Goal: Task Accomplishment & Management: Manage account settings

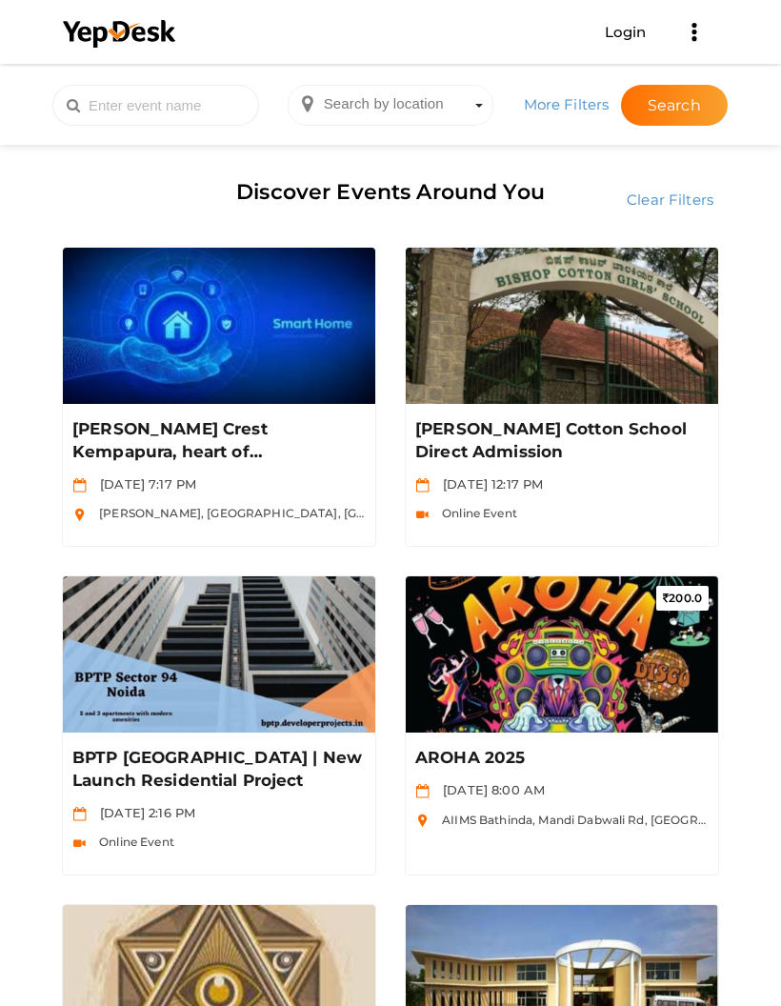
click at [623, 38] on link "Login" at bounding box center [626, 32] width 42 height 18
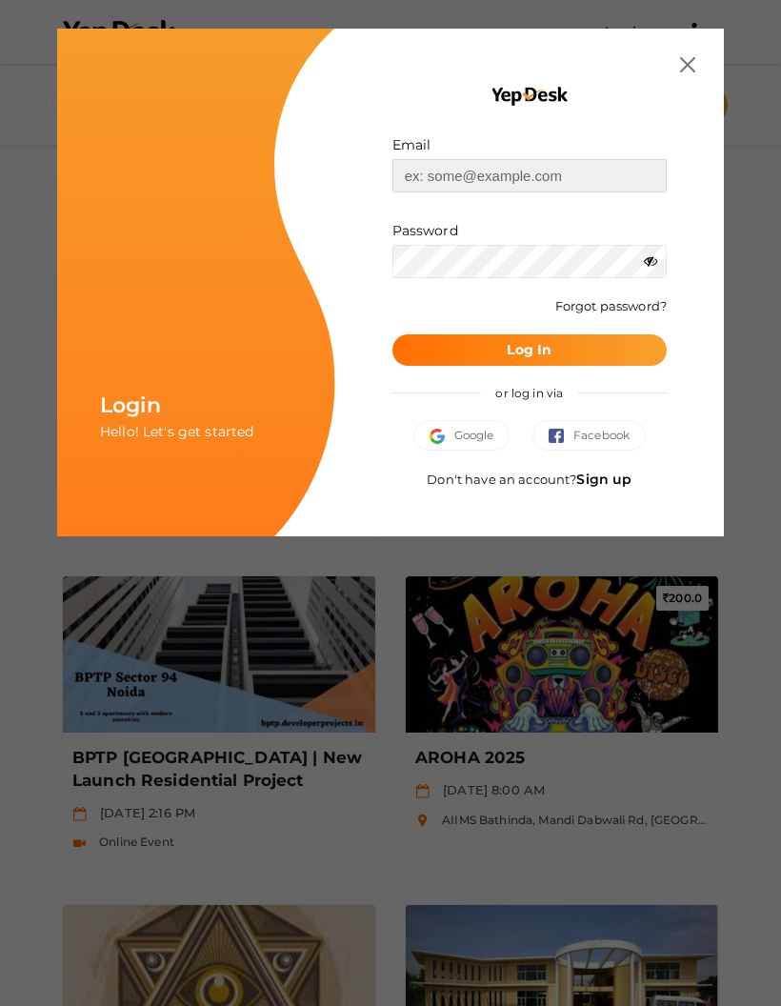
click at [534, 159] on input "text" at bounding box center [530, 175] width 274 height 33
type input "[EMAIL_ADDRESS][DOMAIN_NAME]"
click at [584, 346] on button "Log In" at bounding box center [530, 349] width 274 height 31
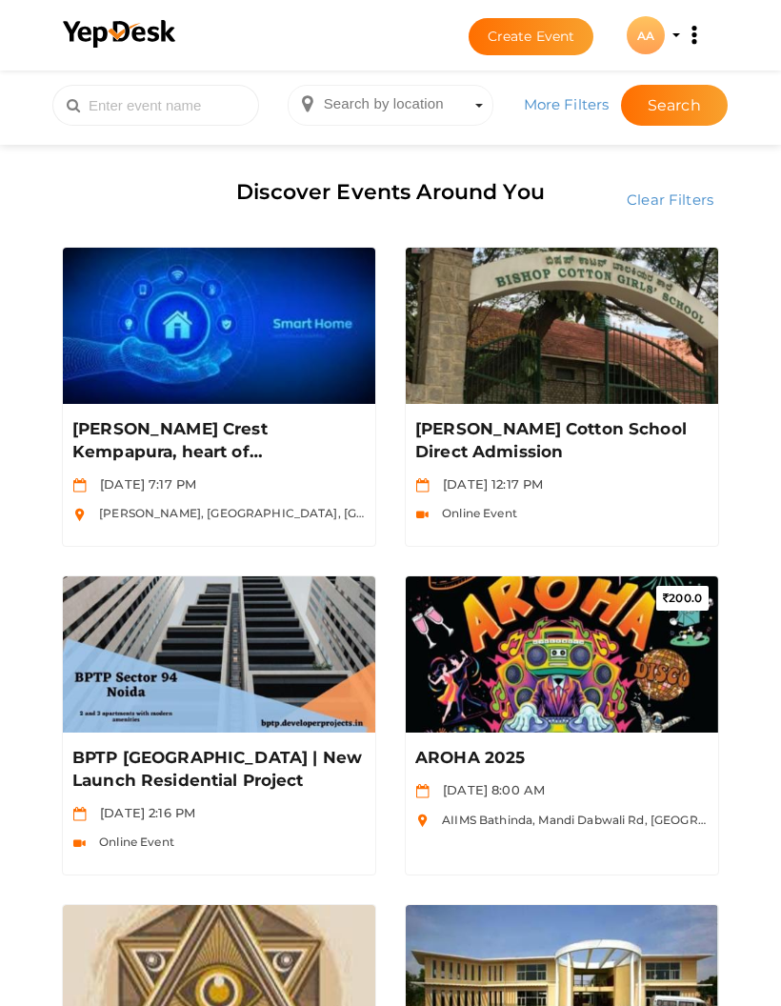
click at [661, 29] on div "AA" at bounding box center [646, 35] width 38 height 38
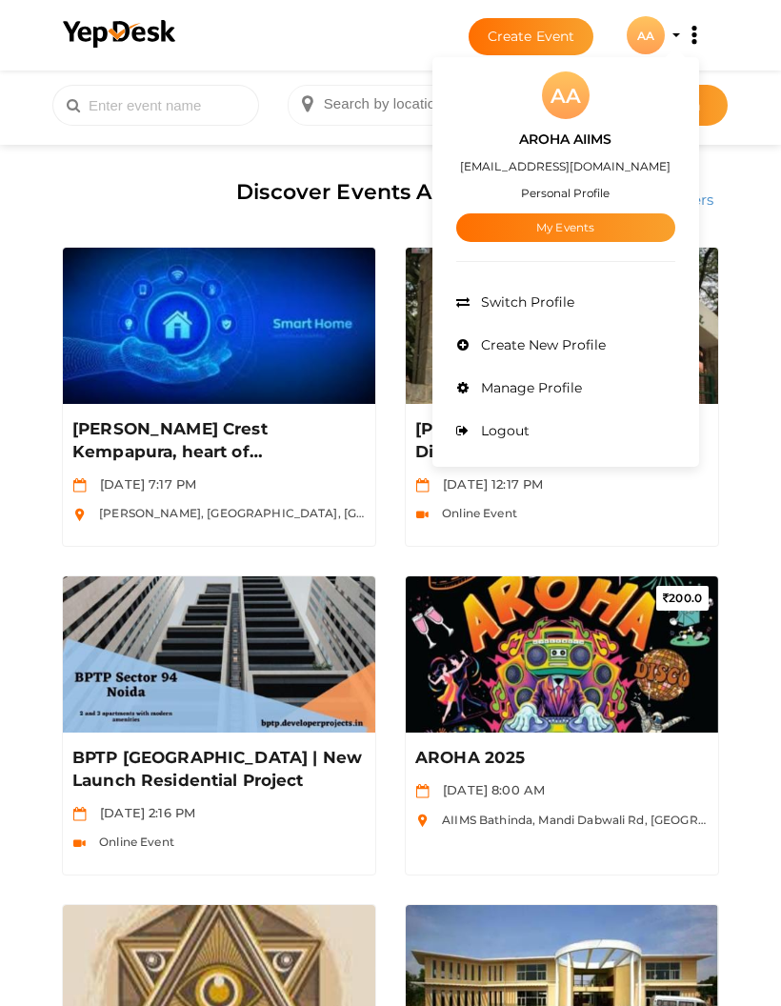
click at [572, 231] on link "My Events" at bounding box center [565, 227] width 219 height 29
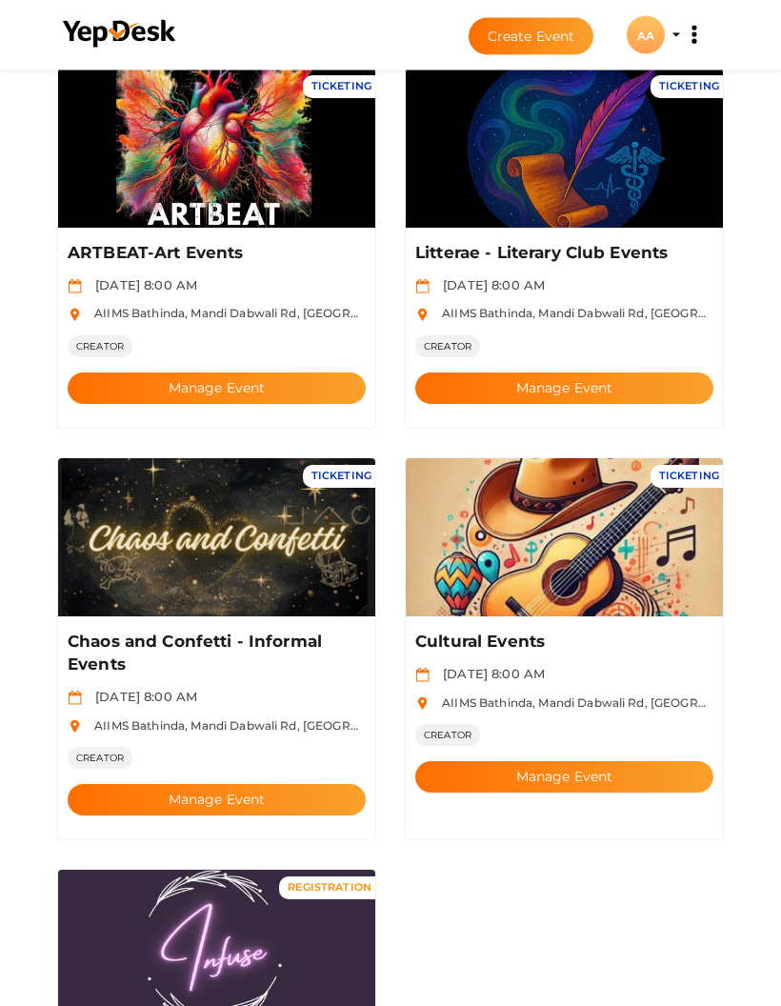
scroll to position [566, 0]
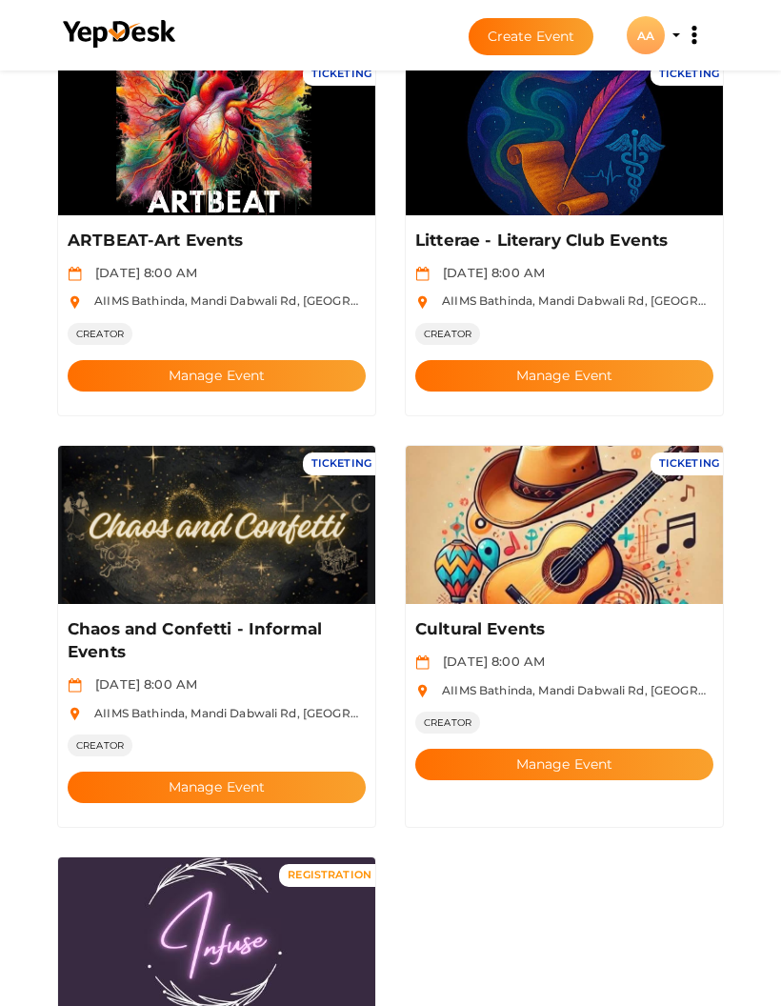
click at [612, 749] on button "Manage Event" at bounding box center [564, 764] width 298 height 31
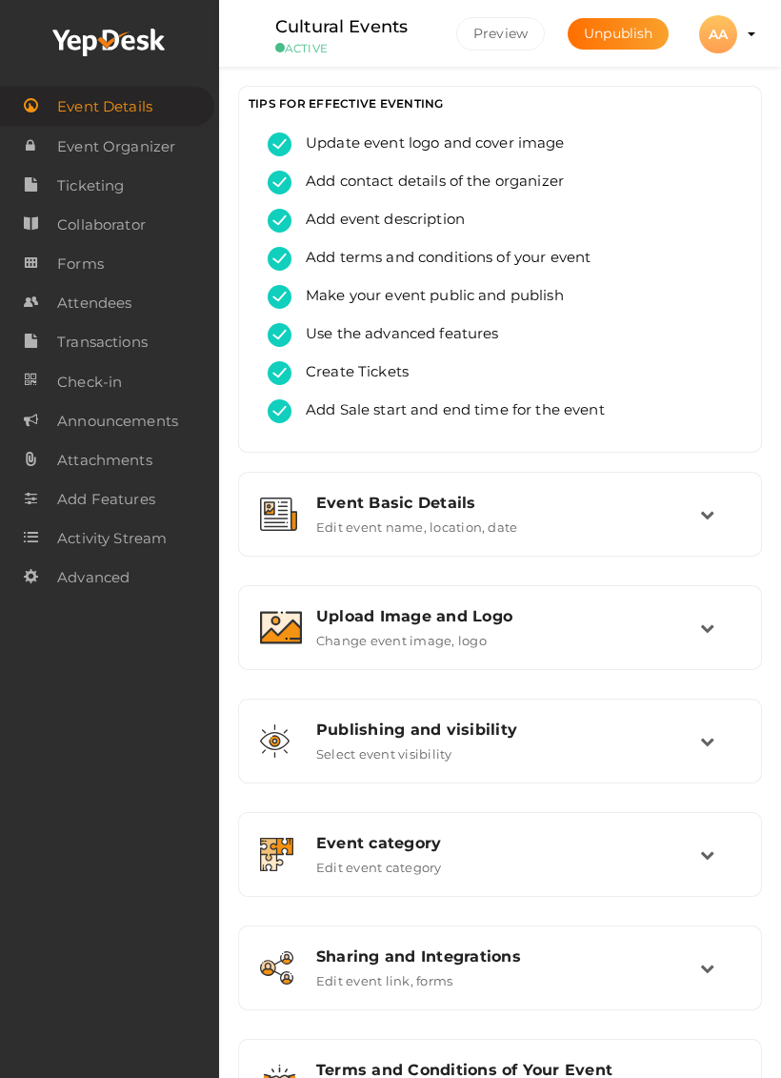
click at [126, 201] on link "Ticketing" at bounding box center [109, 185] width 219 height 39
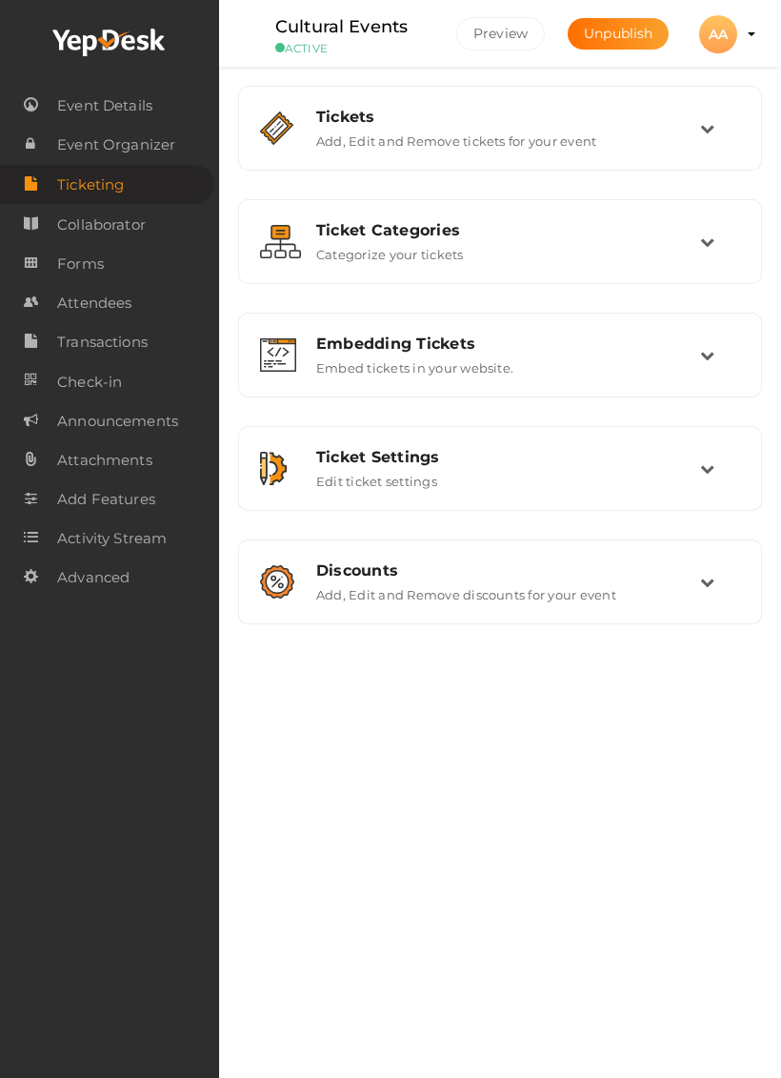
click at [699, 122] on div "Tickets" at bounding box center [508, 117] width 384 height 18
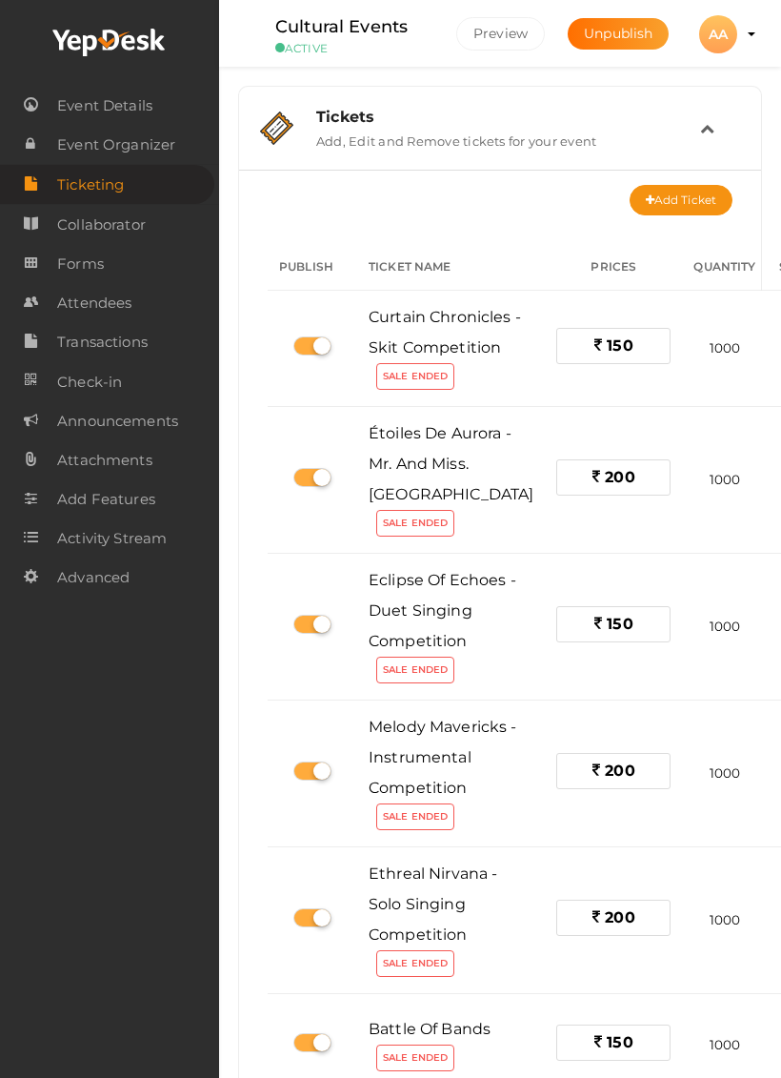
scroll to position [0, 49]
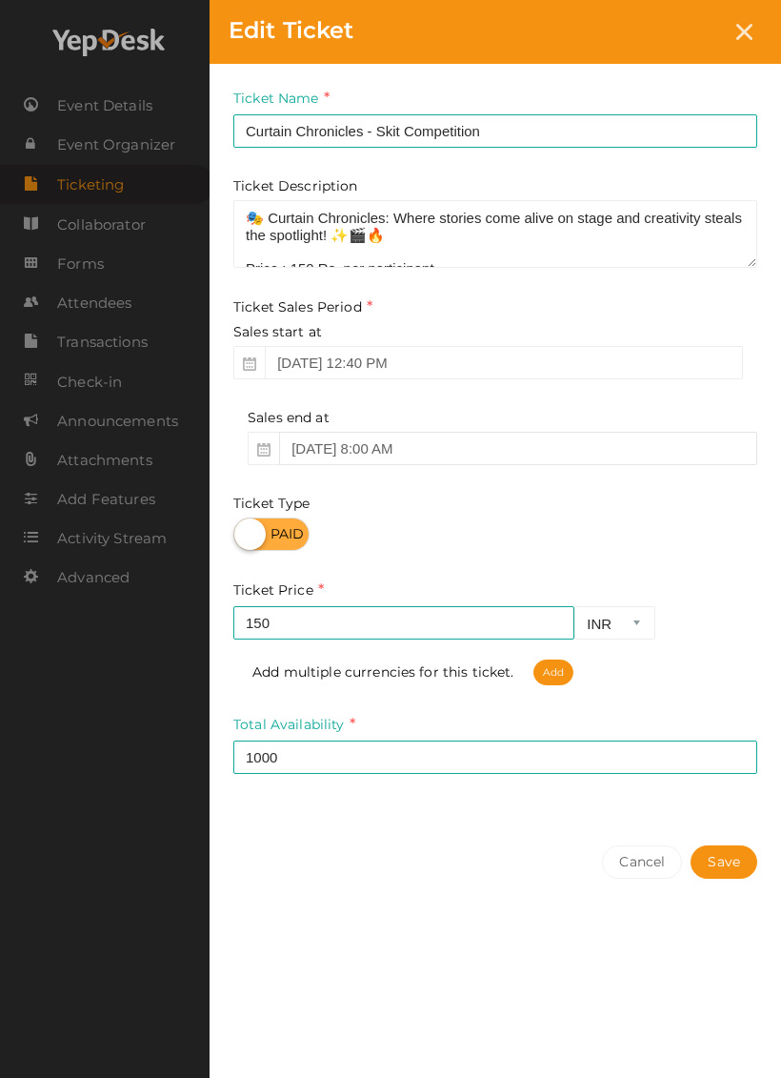
click at [332, 443] on input "Oct 03, 2025 8:00 AM" at bounding box center [518, 448] width 478 height 33
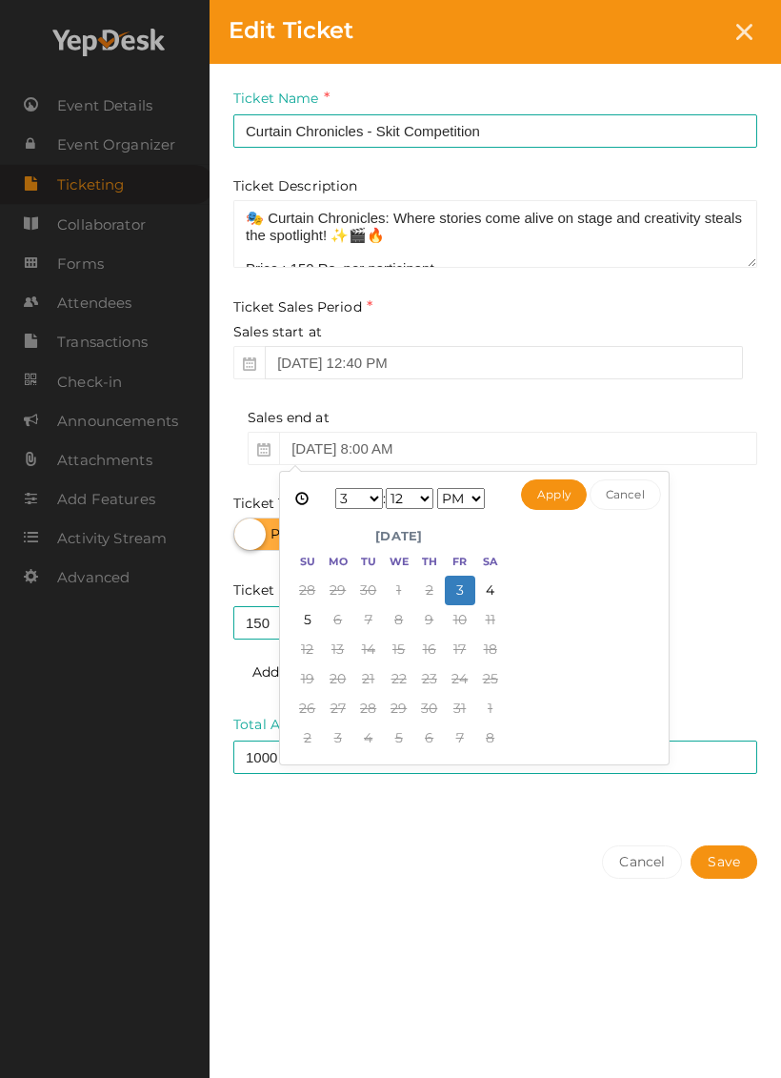
click at [305, 357] on input "Sep 13, 2025 12:40 PM" at bounding box center [504, 362] width 478 height 33
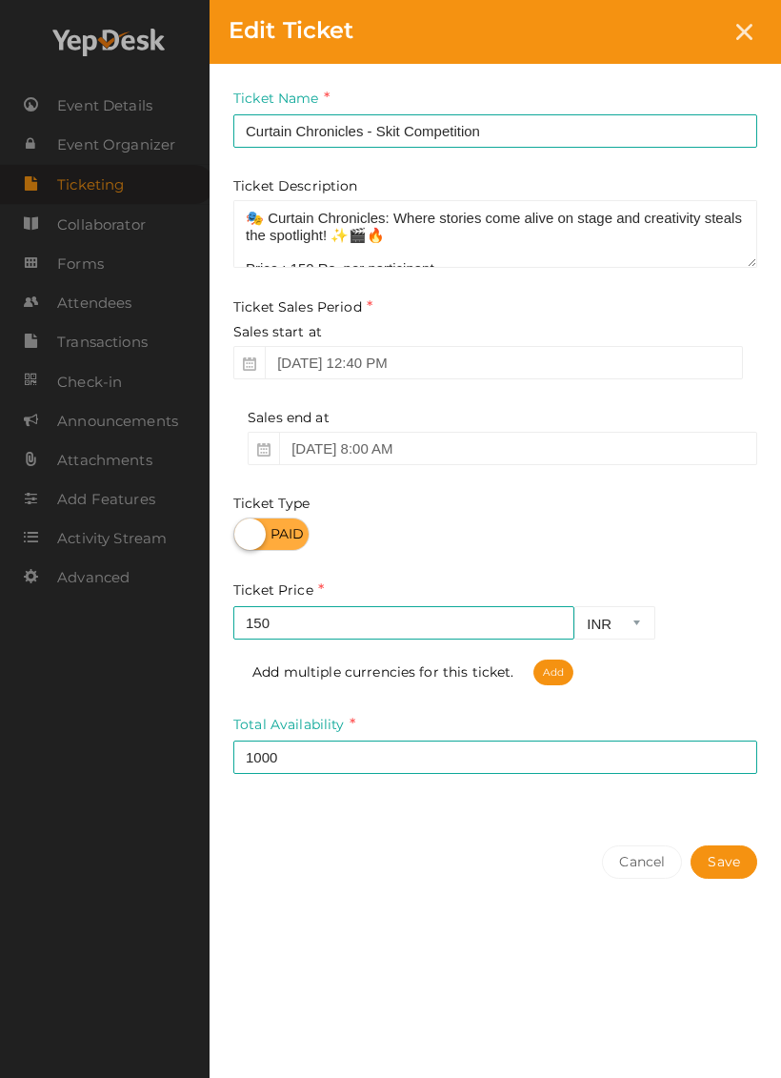
click at [714, 293] on div "Ticket Name Curtain Chronicles - Skit Competition Required. Ticket Name already…" at bounding box center [496, 445] width 572 height 762
click at [743, 23] on div at bounding box center [744, 31] width 35 height 35
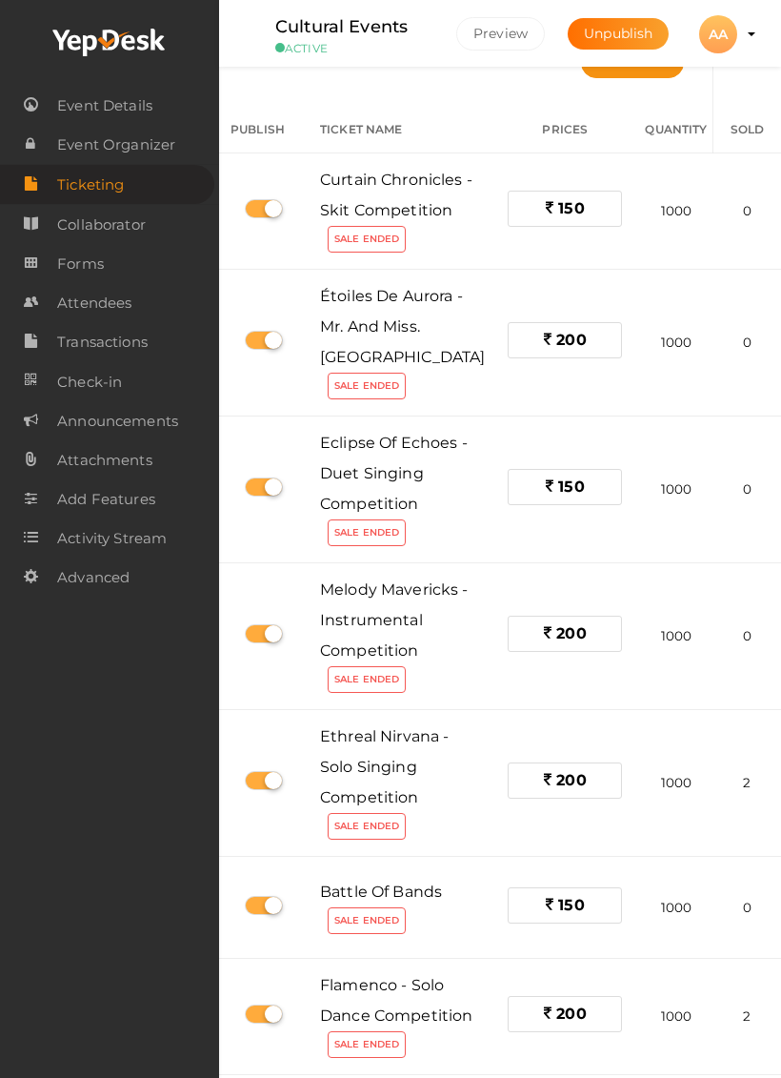
scroll to position [135, 49]
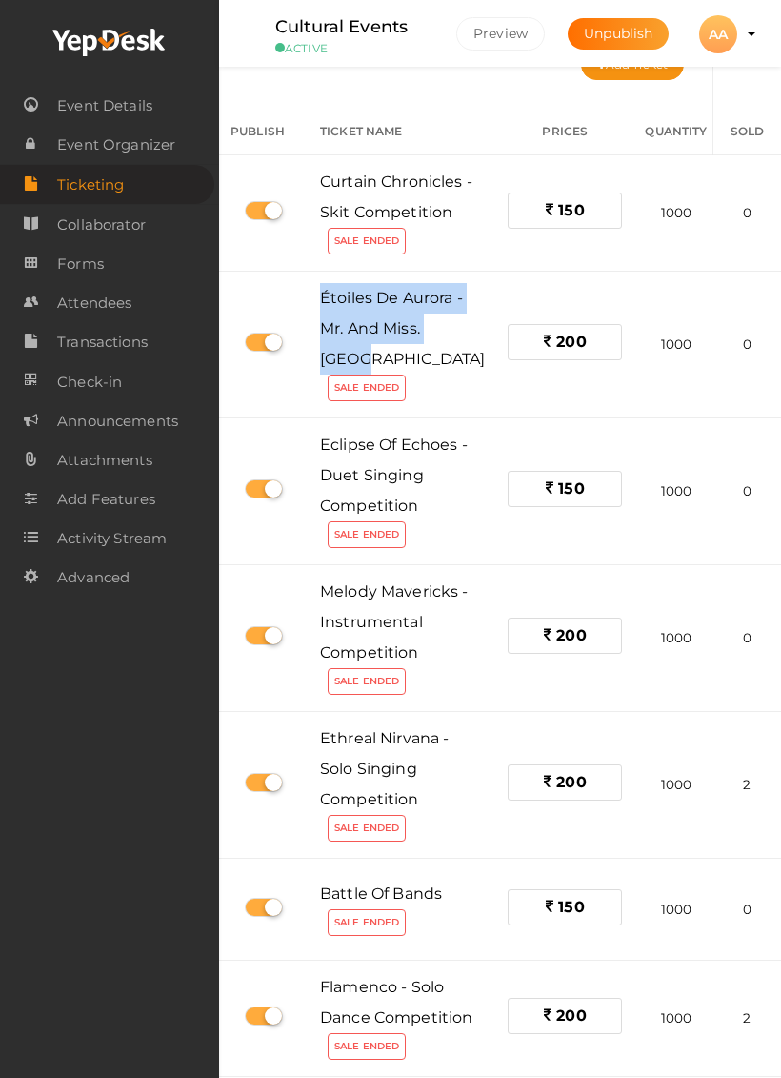
copy span "Étoiles de aurora - Mr. And Miss. Aroha"
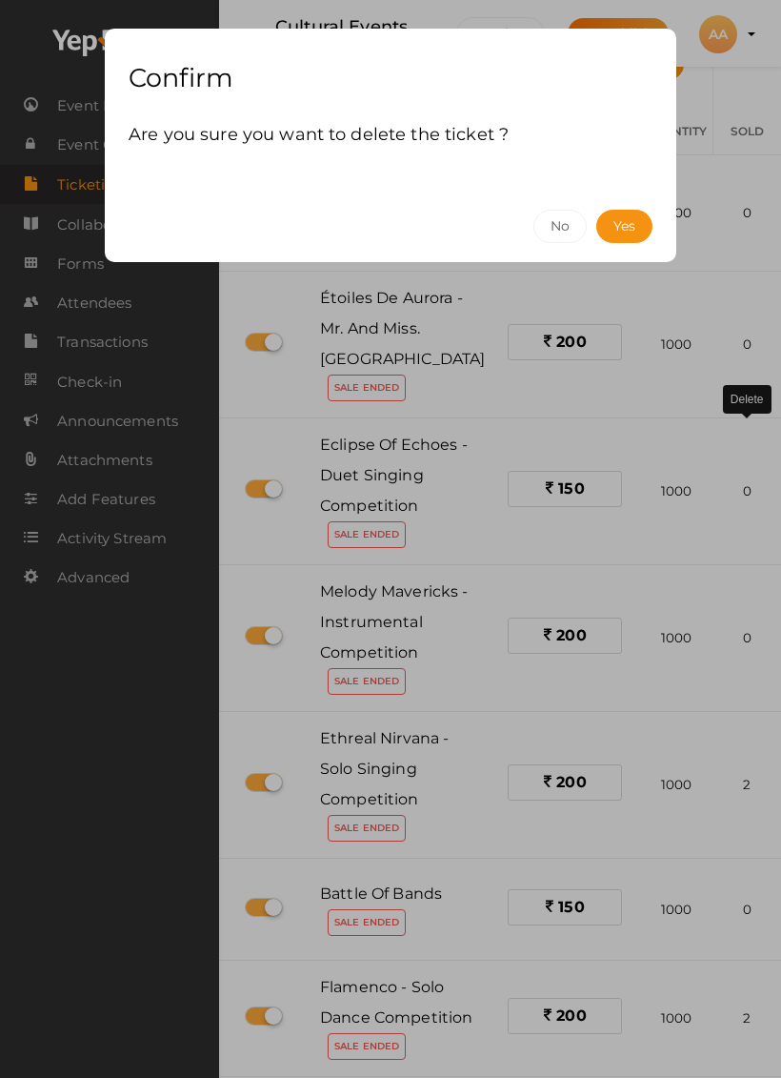
click at [557, 210] on button "No" at bounding box center [560, 226] width 53 height 33
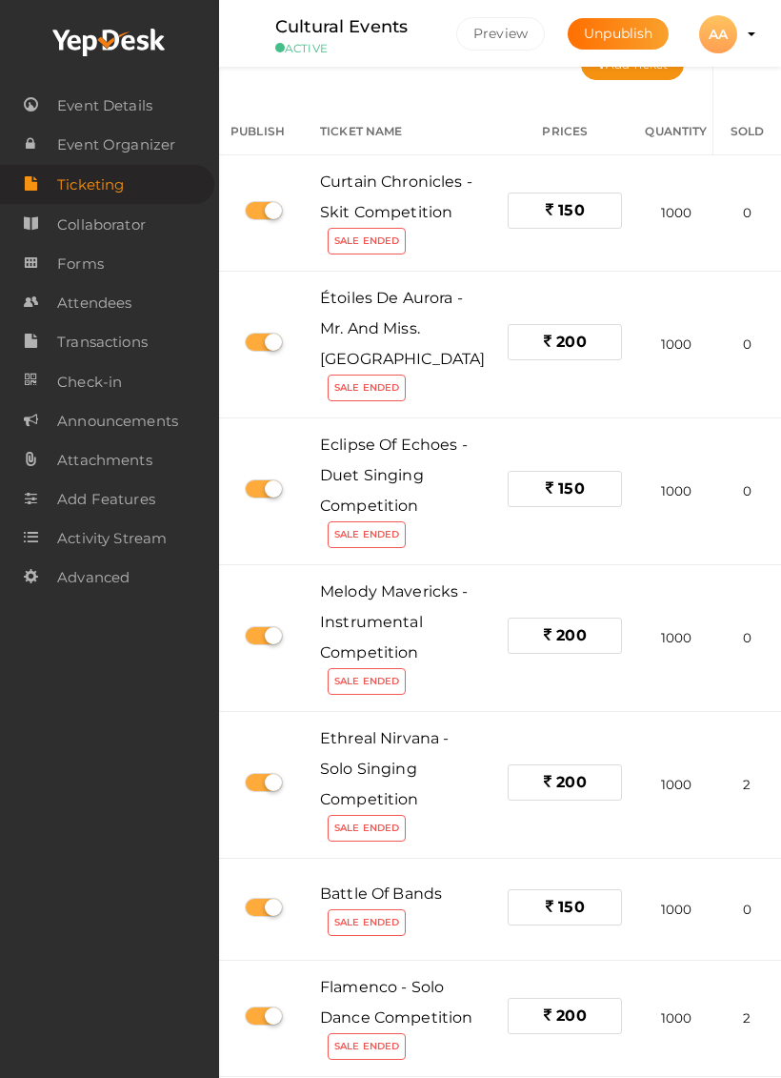
click at [256, 405] on td at bounding box center [264, 345] width 90 height 147
click at [259, 352] on label at bounding box center [264, 342] width 38 height 19
click at [257, 349] on input "checkbox" at bounding box center [251, 342] width 12 height 12
checkbox input "false"
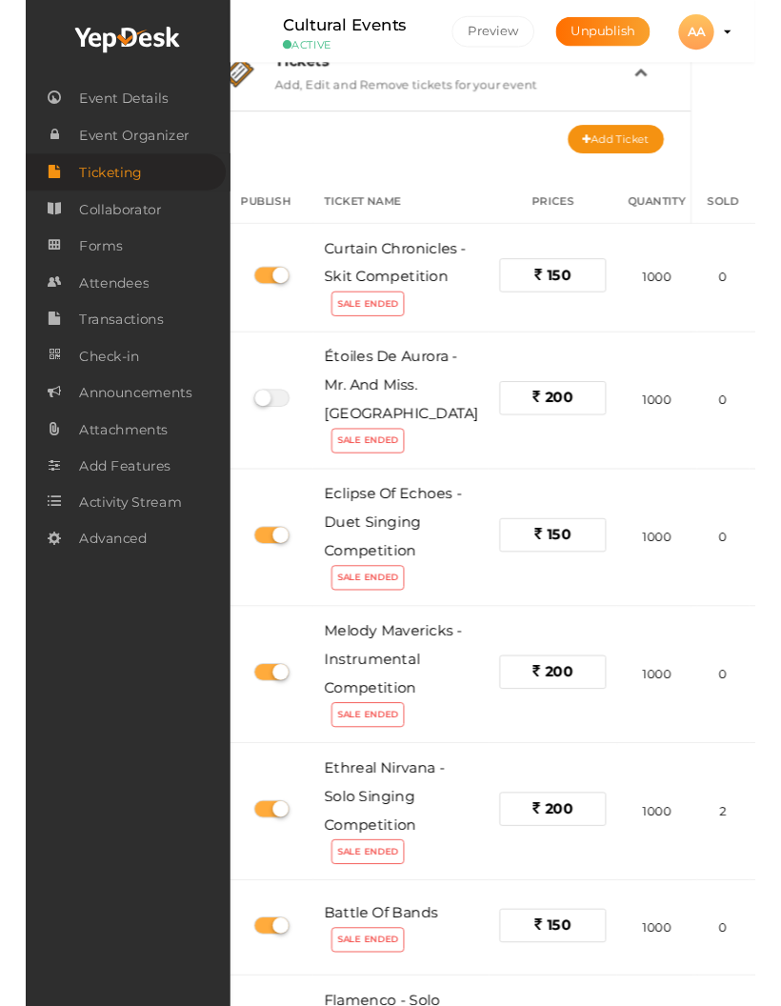
scroll to position [0, 49]
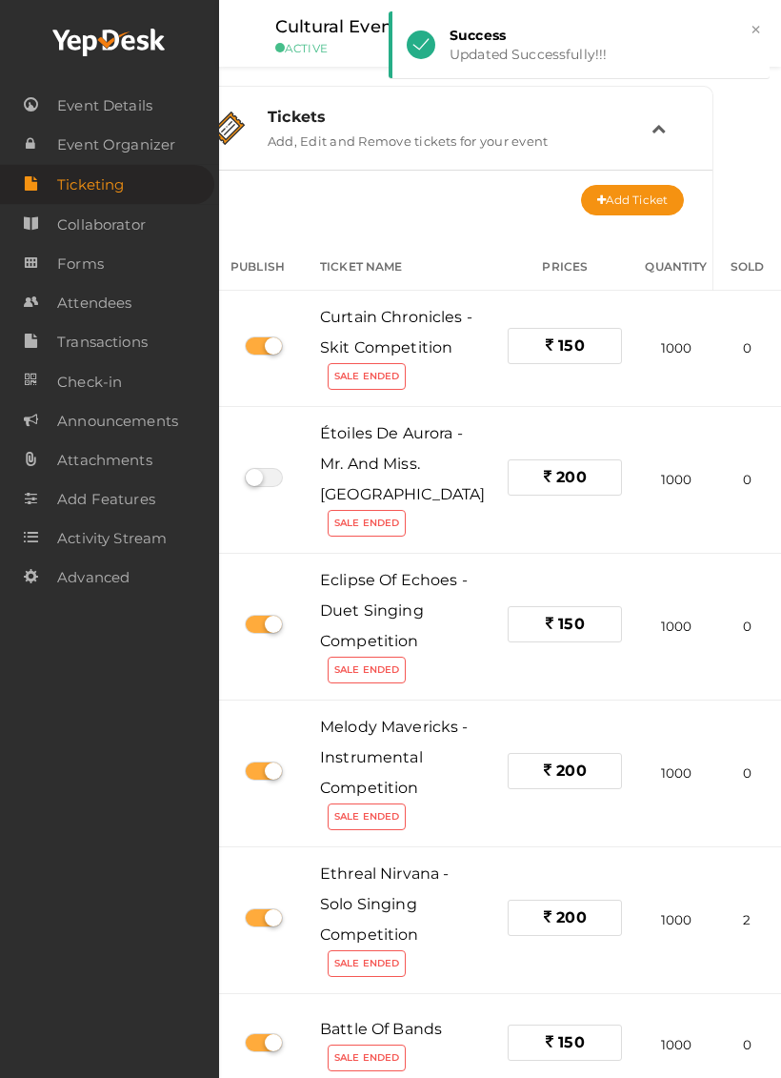
click at [634, 193] on button "Add Ticket" at bounding box center [632, 200] width 103 height 30
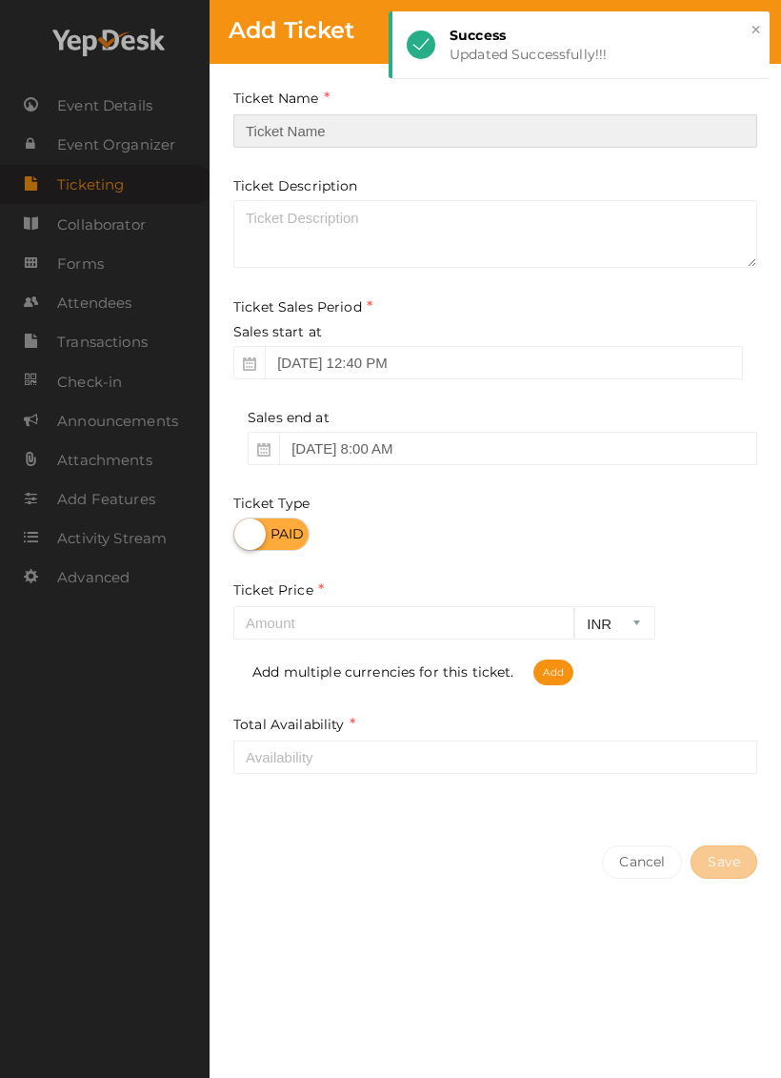
click at [299, 116] on input "text" at bounding box center [495, 130] width 524 height 33
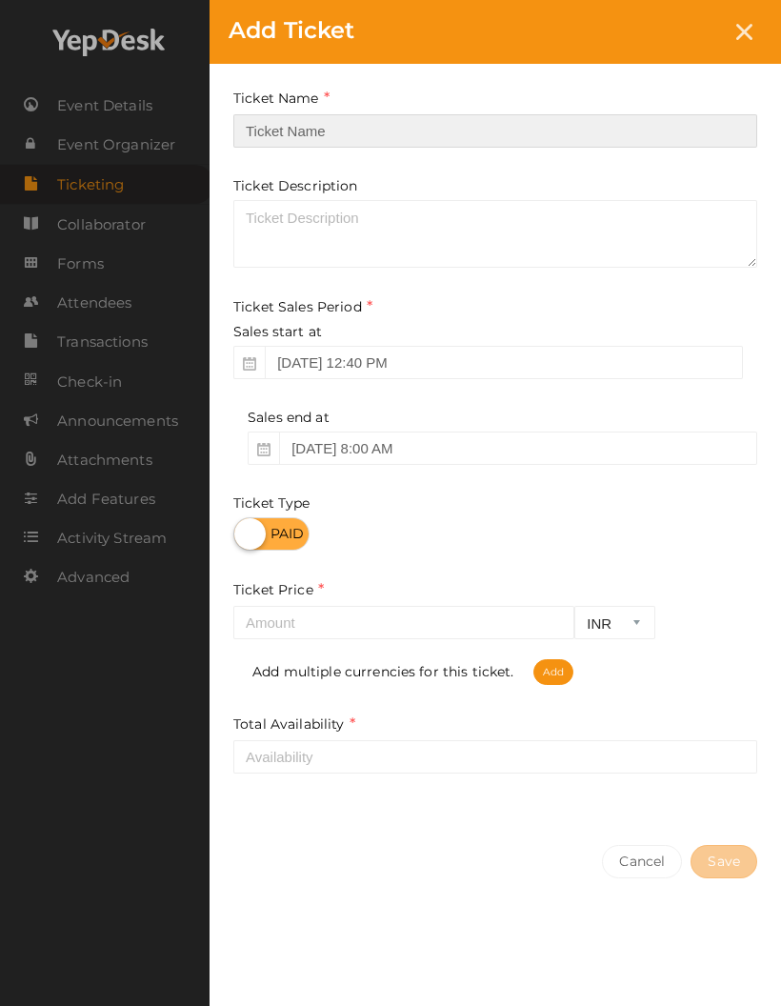
paste input "Étoiles De Aurora - Mr. And Miss. Aroha"
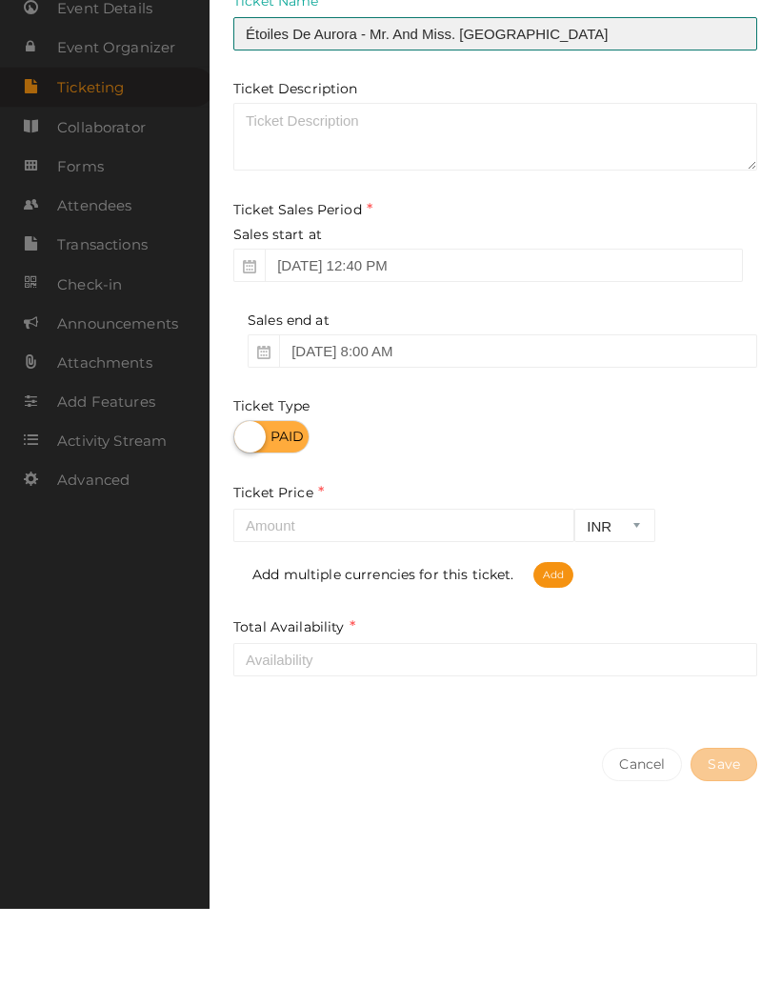
scroll to position [0, 10]
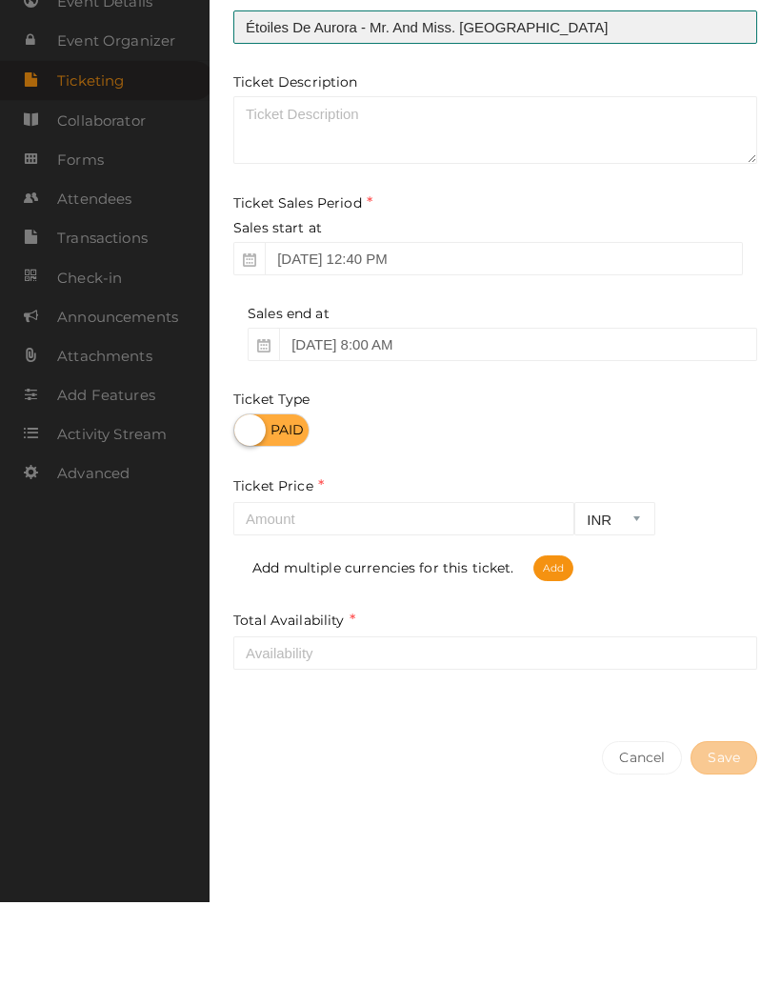
type input "Étoiles De Aurora - Mr. And Miss. Aroha"
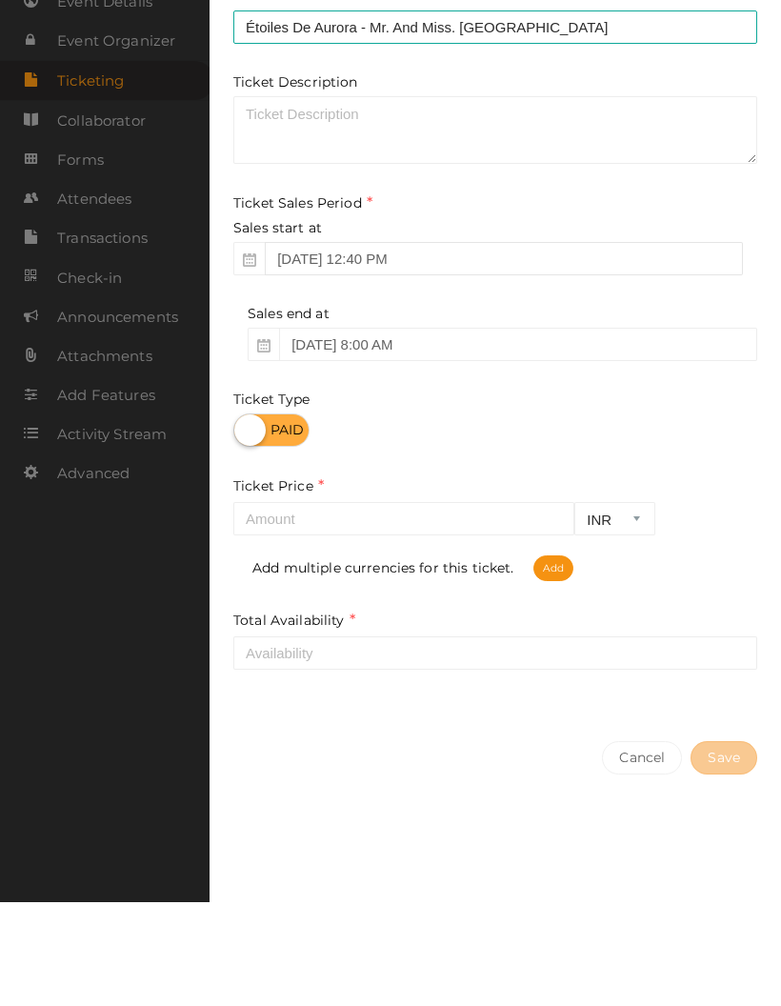
click at [314, 322] on div "Sales start at Sep 13, 2025 12:40 PM" at bounding box center [495, 350] width 524 height 57
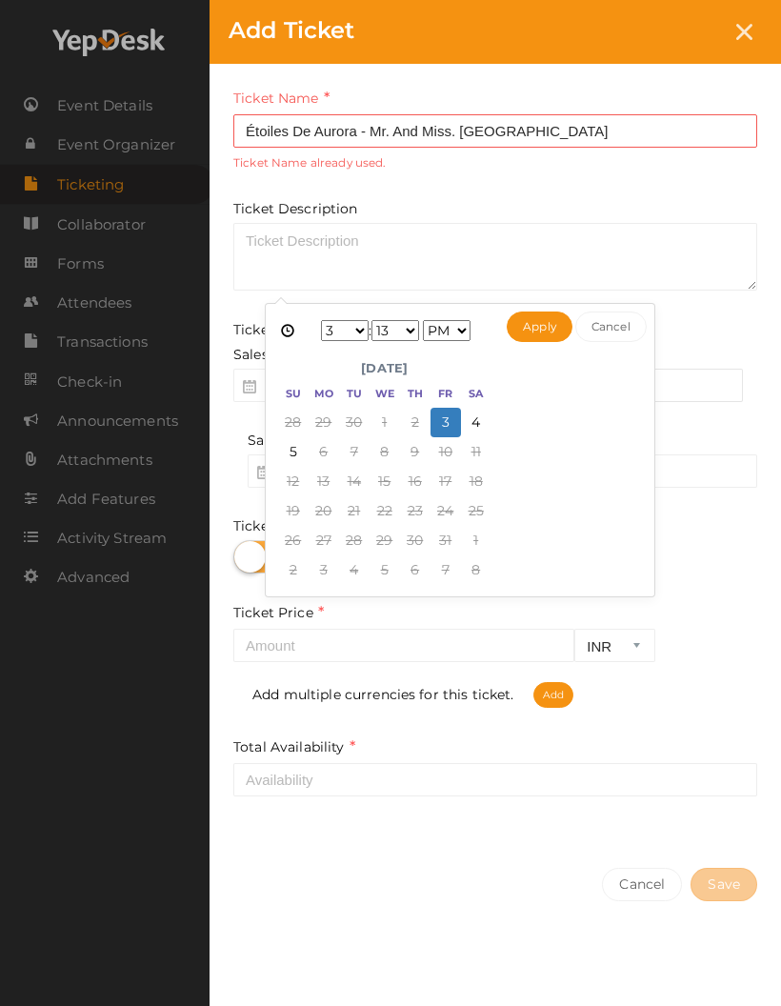
scroll to position [104, 49]
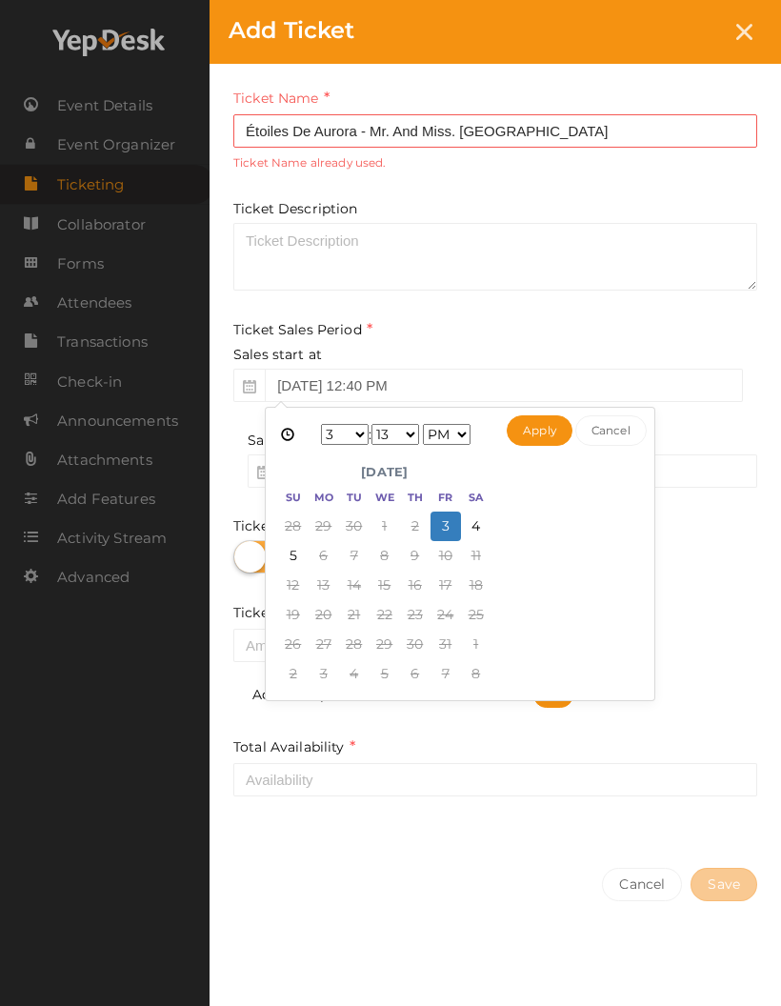
click at [537, 431] on button "Apply" at bounding box center [540, 430] width 66 height 30
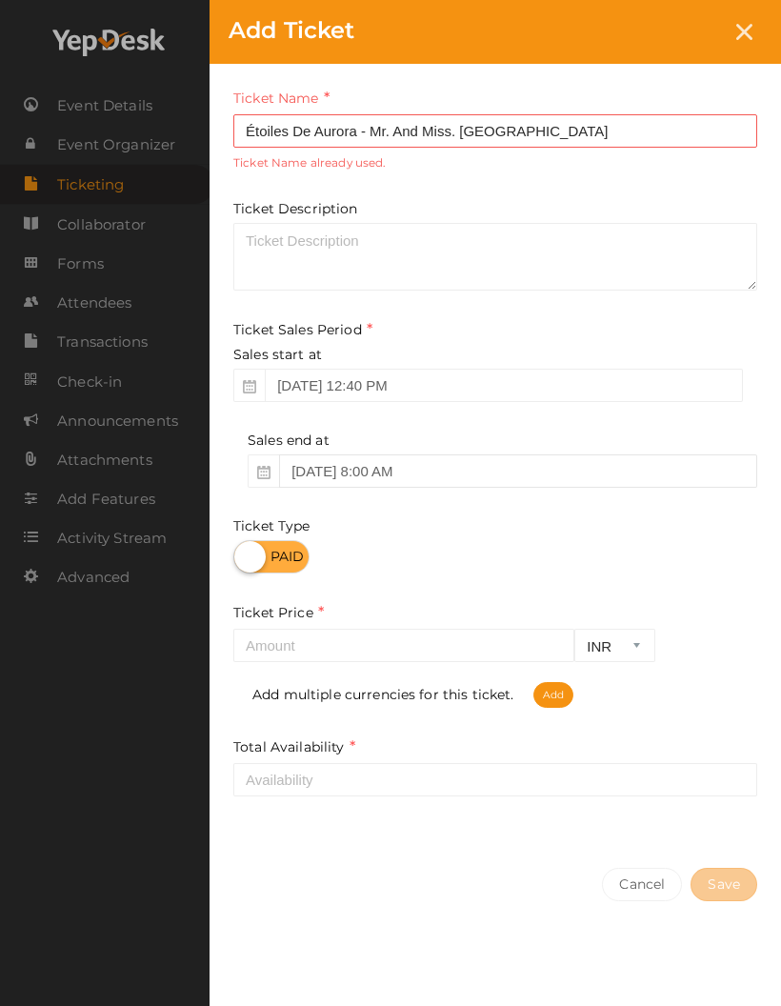
click at [324, 459] on input "Oct 03, 2025 8:00 AM" at bounding box center [518, 471] width 478 height 33
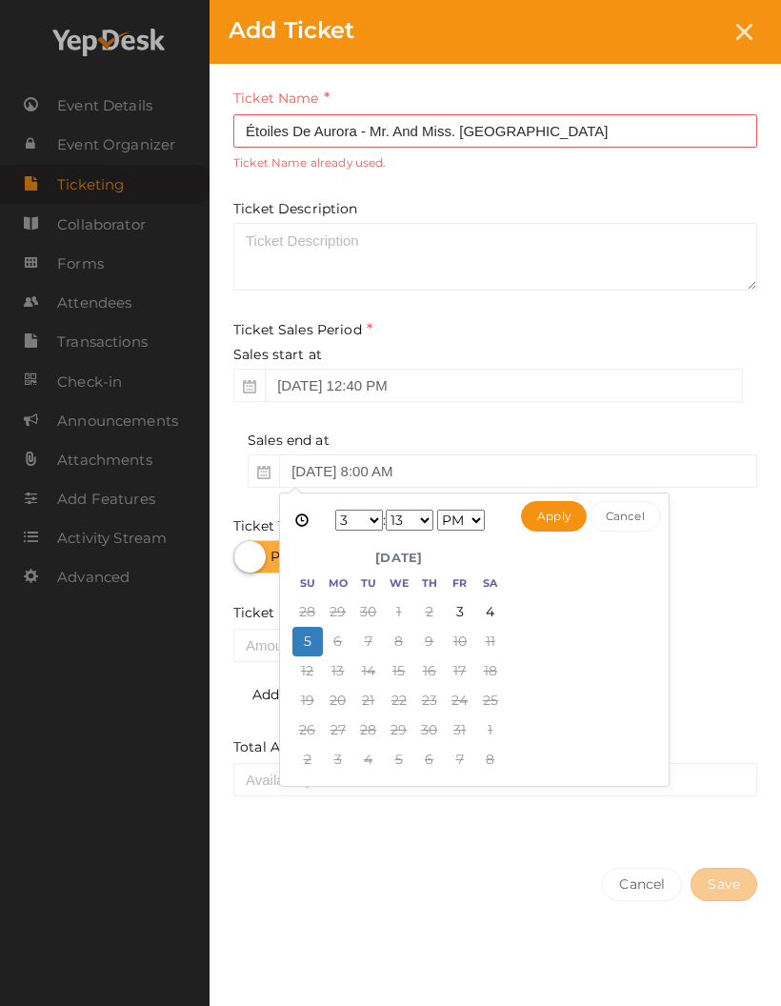
click at [557, 506] on button "Apply" at bounding box center [554, 516] width 66 height 30
type input "Oct 05, 2025 3:13 PM"
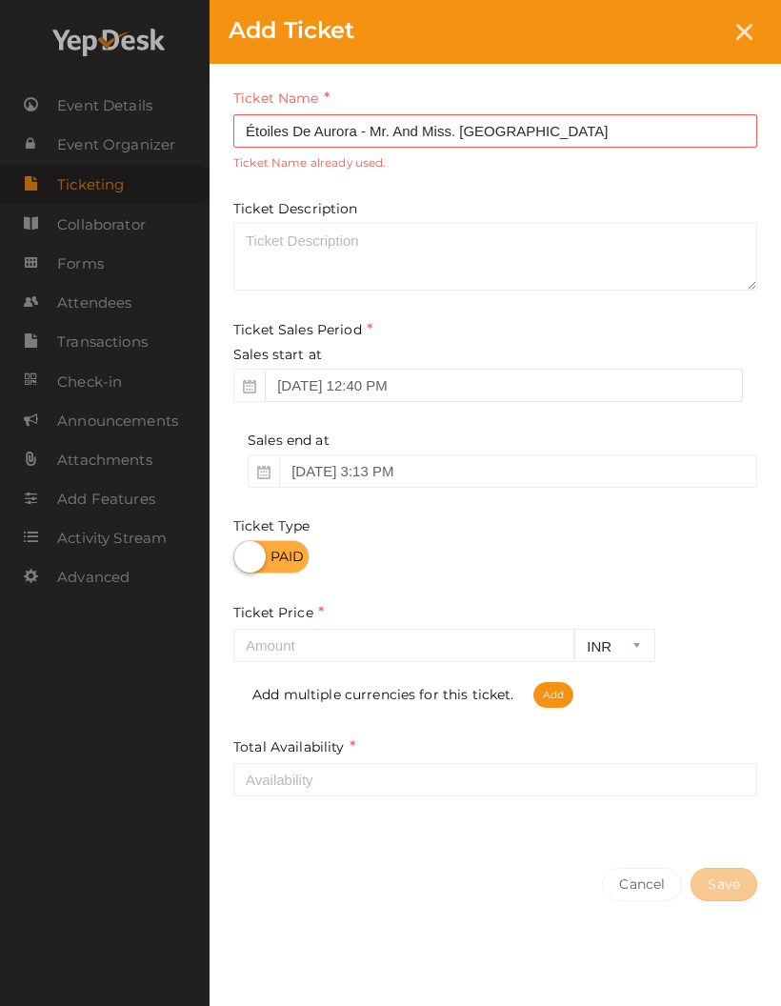
click at [304, 382] on input "Sep 13, 2025 12:40 PM" at bounding box center [504, 385] width 478 height 33
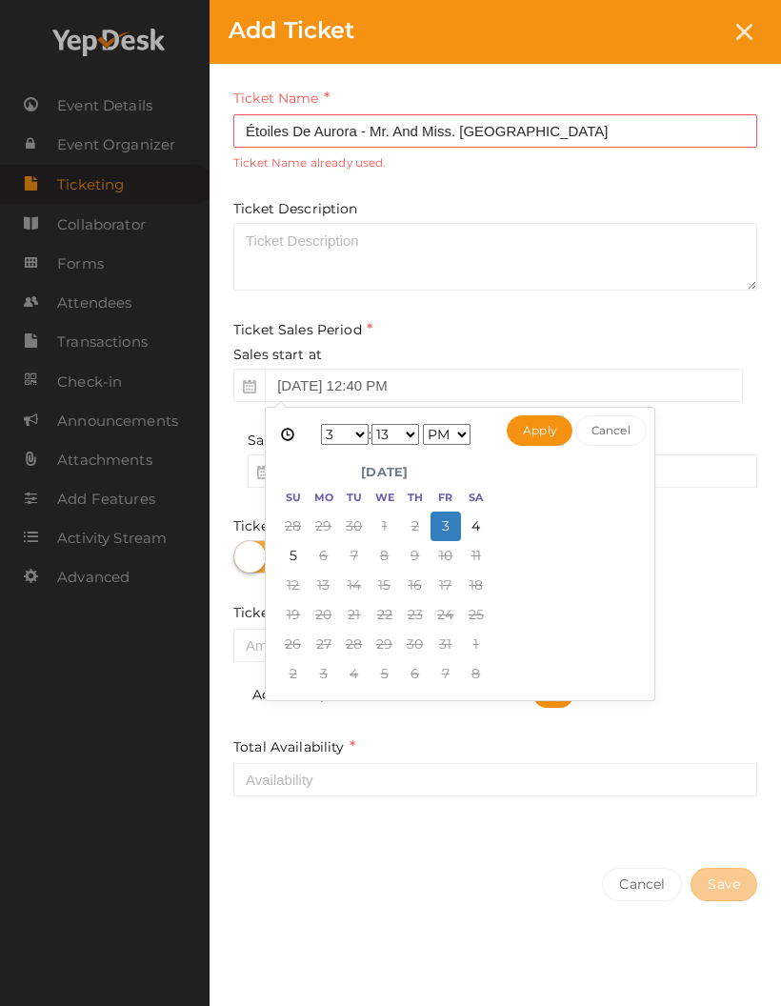
click at [540, 429] on button "Apply" at bounding box center [540, 430] width 66 height 30
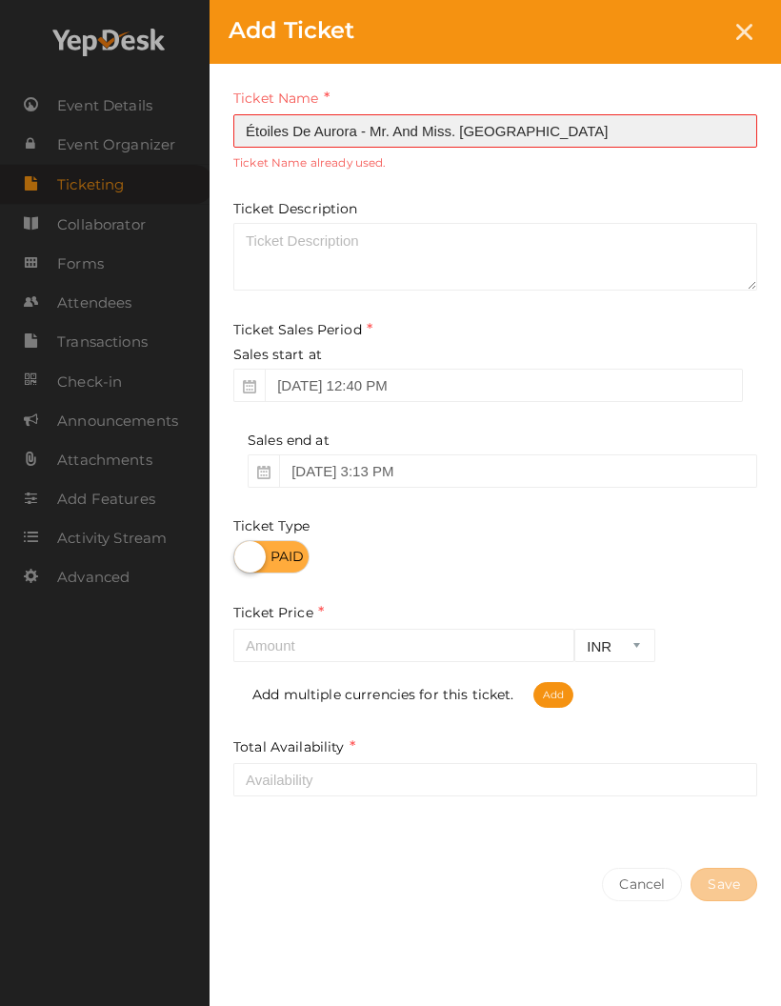
click at [545, 119] on input "Étoiles De Aurora - Mr. And Miss. Aroha" at bounding box center [495, 130] width 524 height 33
click at [563, 120] on input "Étoiles De Aurora - Mr. And Miss. Aroha" at bounding box center [495, 130] width 524 height 33
click at [272, 131] on input "Étoiles De Aurora - Mr. And Miss. Aroha" at bounding box center [495, 130] width 524 height 33
click at [494, 128] on input "Étoiles De Aurora - Mr. And Miss. Aroha" at bounding box center [495, 130] width 524 height 33
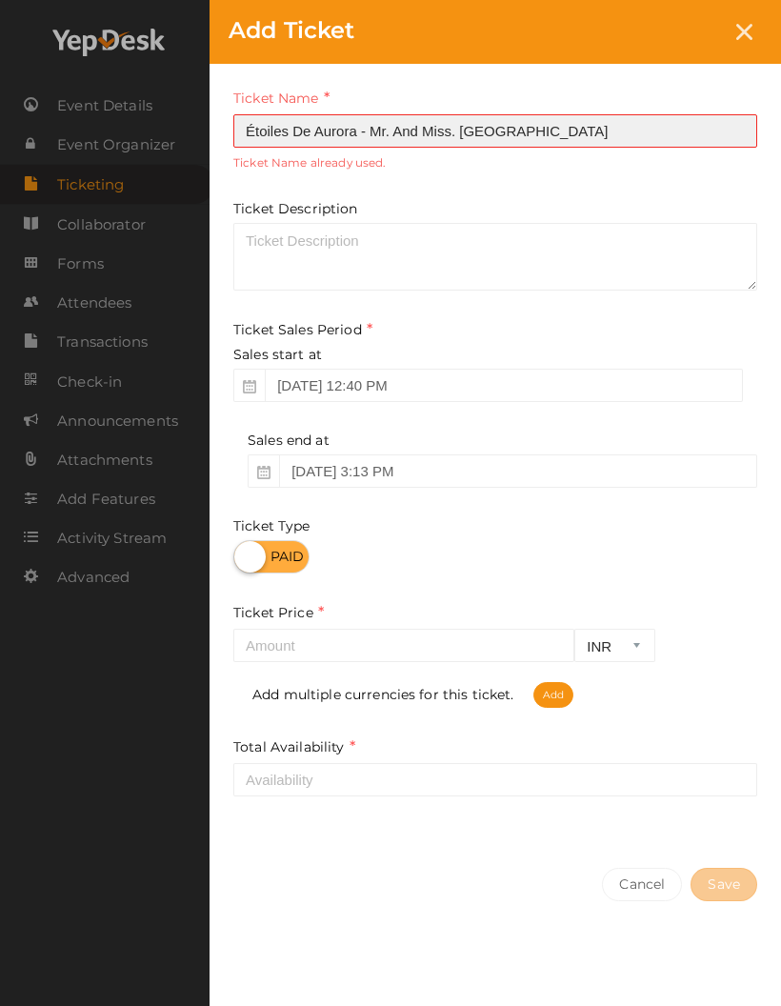
click at [530, 114] on input "Étoiles De Aurora - Mr. And Miss. Aroha" at bounding box center [495, 130] width 524 height 33
click at [537, 127] on input "Étoiles De Aurora - Mr. And Miss. Aroha" at bounding box center [495, 130] width 524 height 33
click at [405, 117] on input "Étoiles De Aurora - Mr. And Miss. Aroha." at bounding box center [495, 130] width 524 height 33
click at [398, 125] on input "Étoiles De Aurora - Mr. And Miss. Aroha." at bounding box center [495, 130] width 524 height 33
click at [393, 124] on input "Étoiles De Aurora - Mr. And Miss. Aroha." at bounding box center [495, 130] width 524 height 33
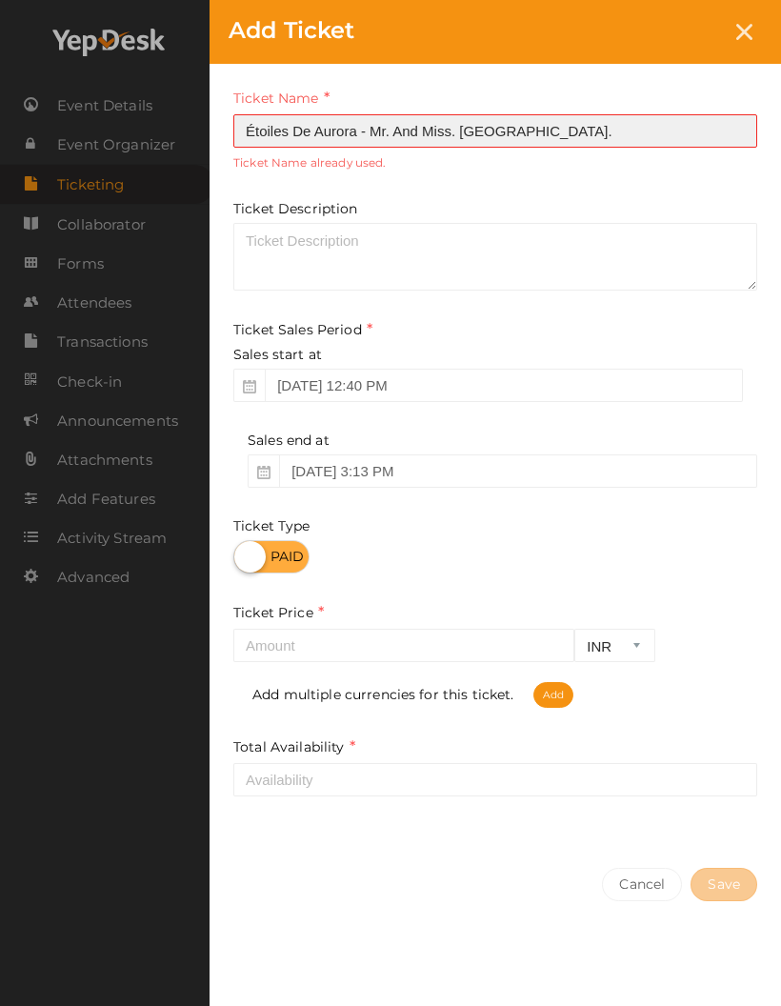
click at [400, 127] on input "Étoiles De Aurora - Mr. And Miss. Aroha." at bounding box center [495, 130] width 524 height 33
click at [406, 121] on input "Étoiles De Aurora - Mr. And Miss. Aroha." at bounding box center [495, 130] width 524 height 33
click at [575, 114] on input "Étoiles De Aurora - Mr. and Miss. Aroha." at bounding box center [495, 130] width 524 height 33
type input "Étoiles De Aurora - Mr. and Miss. Aroha."
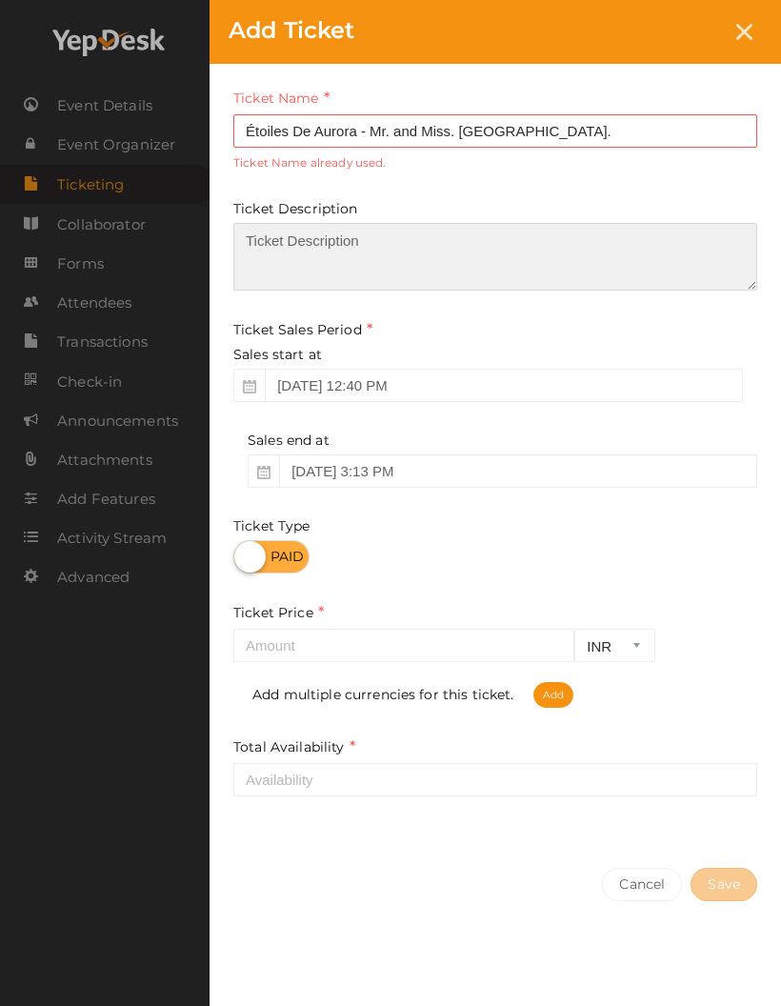
click at [412, 240] on textarea at bounding box center [495, 257] width 524 height 68
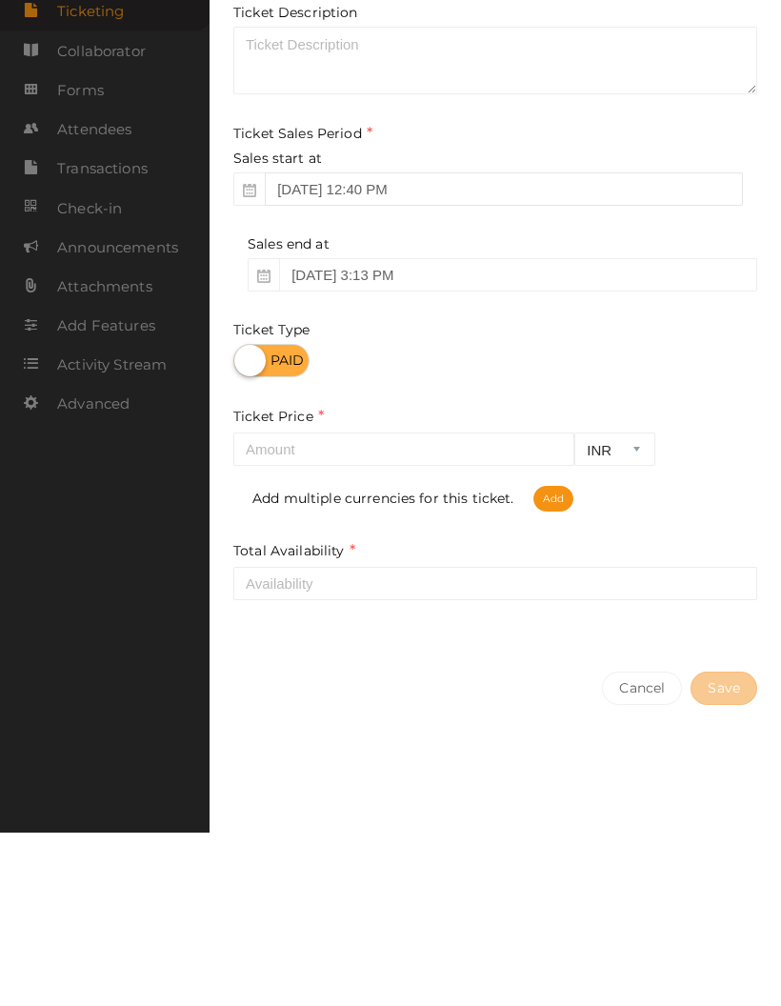
click at [324, 346] on input "Sep 13, 2025 12:40 PM" at bounding box center [504, 362] width 478 height 33
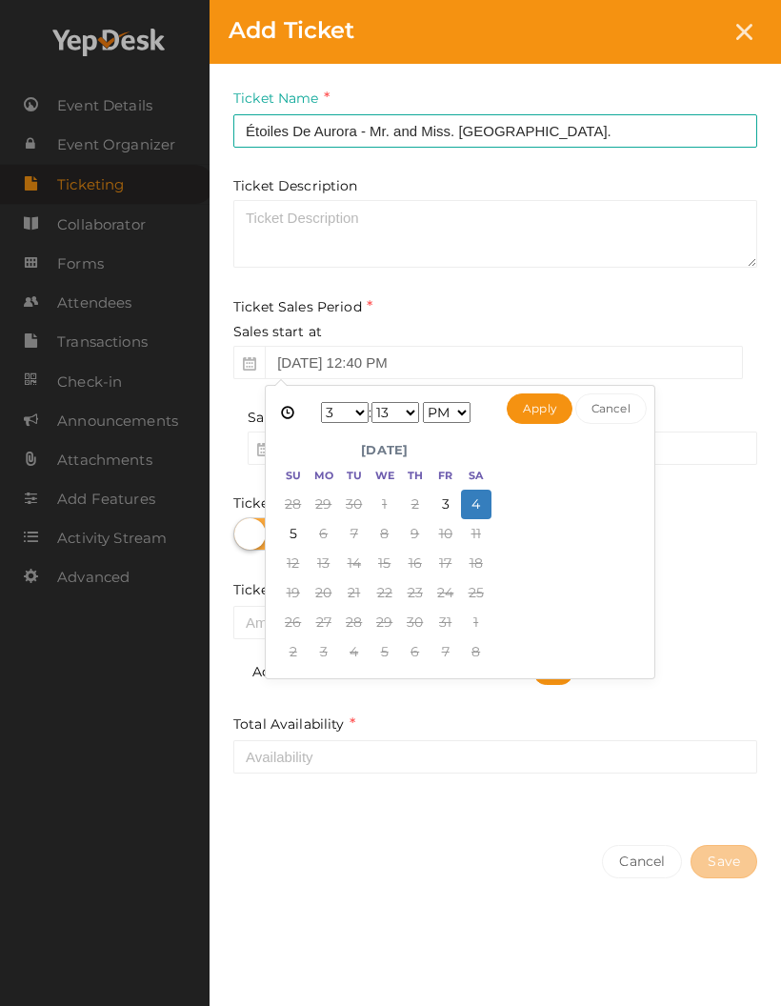
click at [526, 398] on button "Apply" at bounding box center [540, 409] width 66 height 30
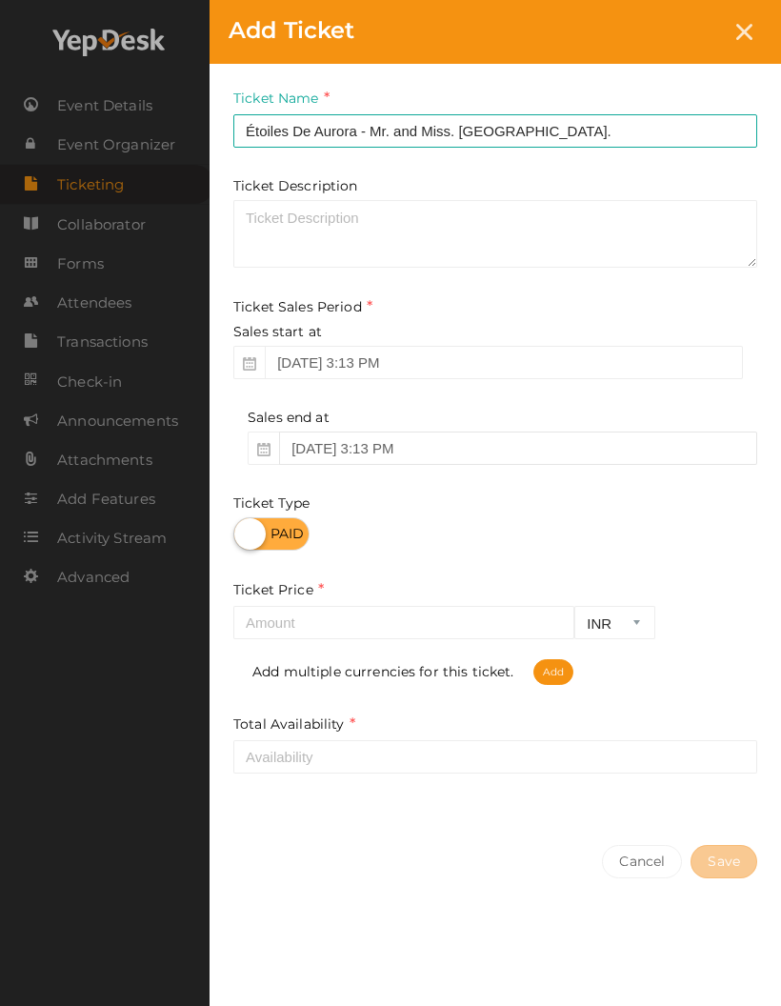
click at [322, 445] on input "Oct 05, 2025 3:13 PM" at bounding box center [518, 448] width 478 height 33
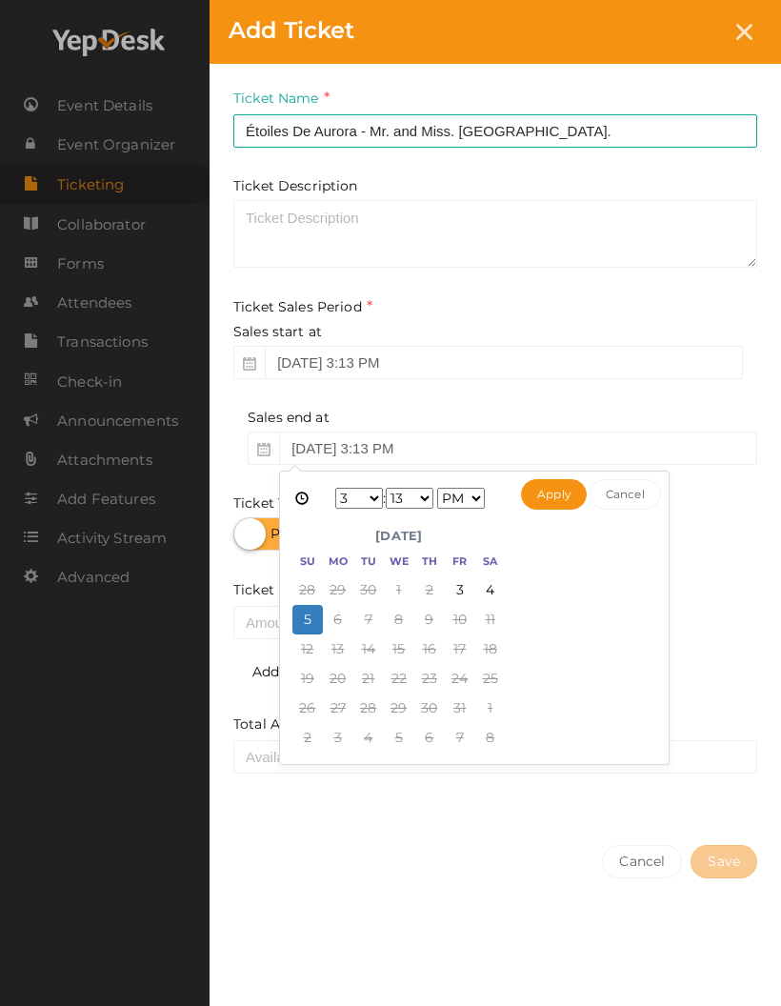
click at [549, 479] on button "Apply" at bounding box center [554, 494] width 66 height 30
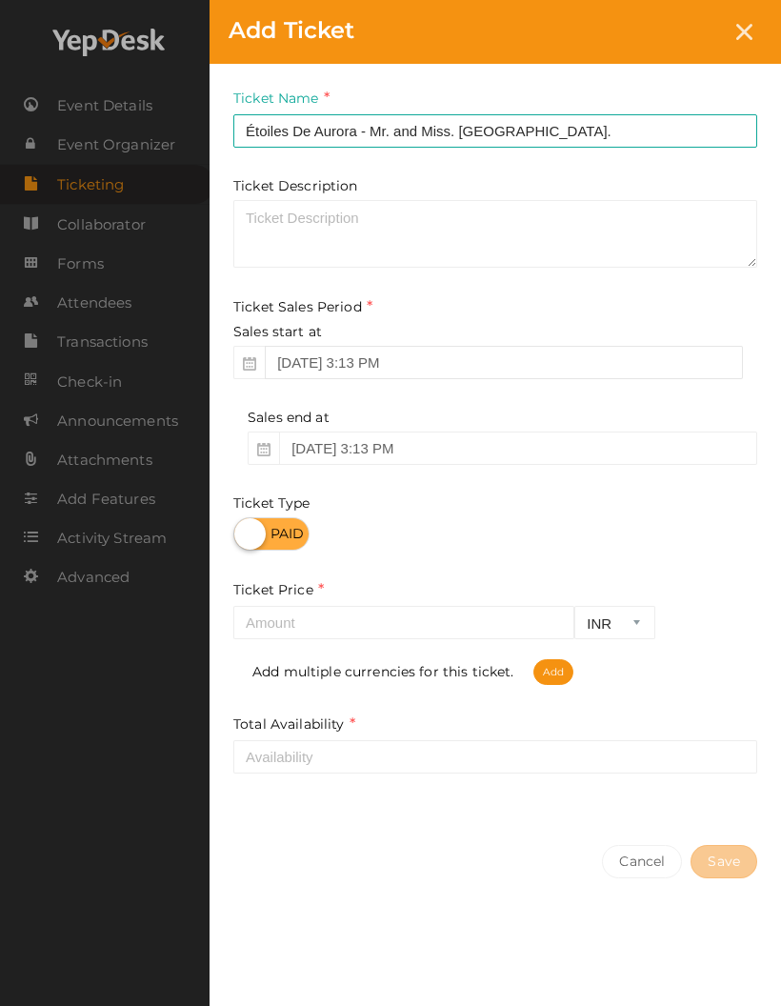
click at [297, 354] on input "Oct 04, 2025 3:13 PM" at bounding box center [504, 362] width 478 height 33
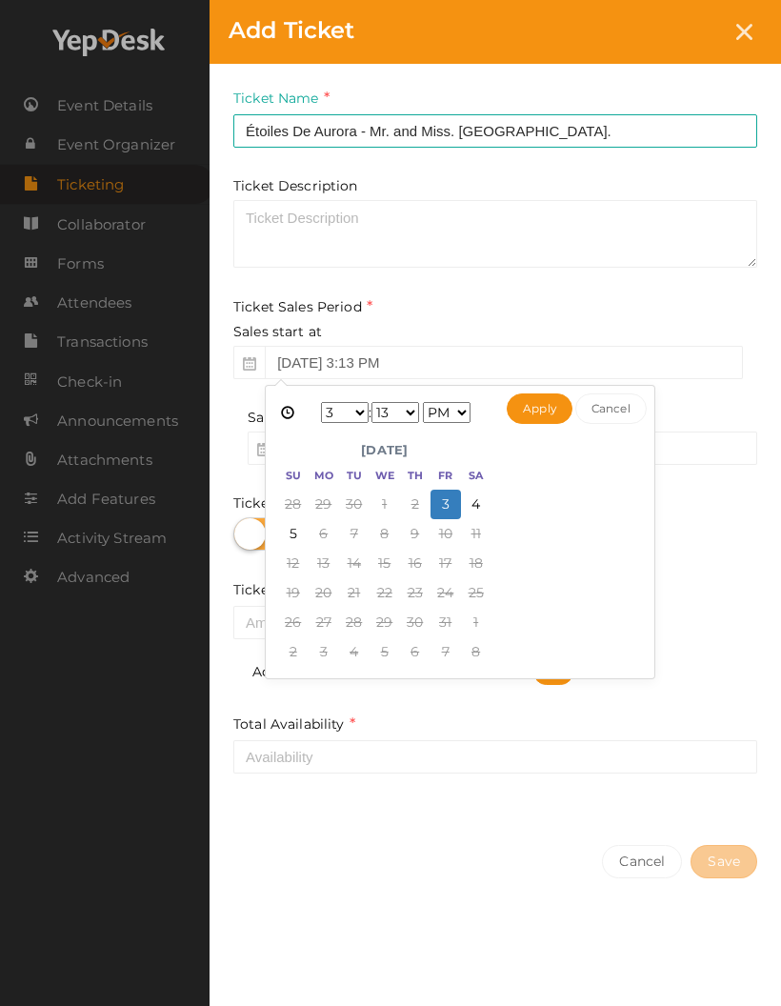
click at [537, 396] on button "Apply" at bounding box center [540, 409] width 66 height 30
type input "Oct 03, 2025 3:13 PM"
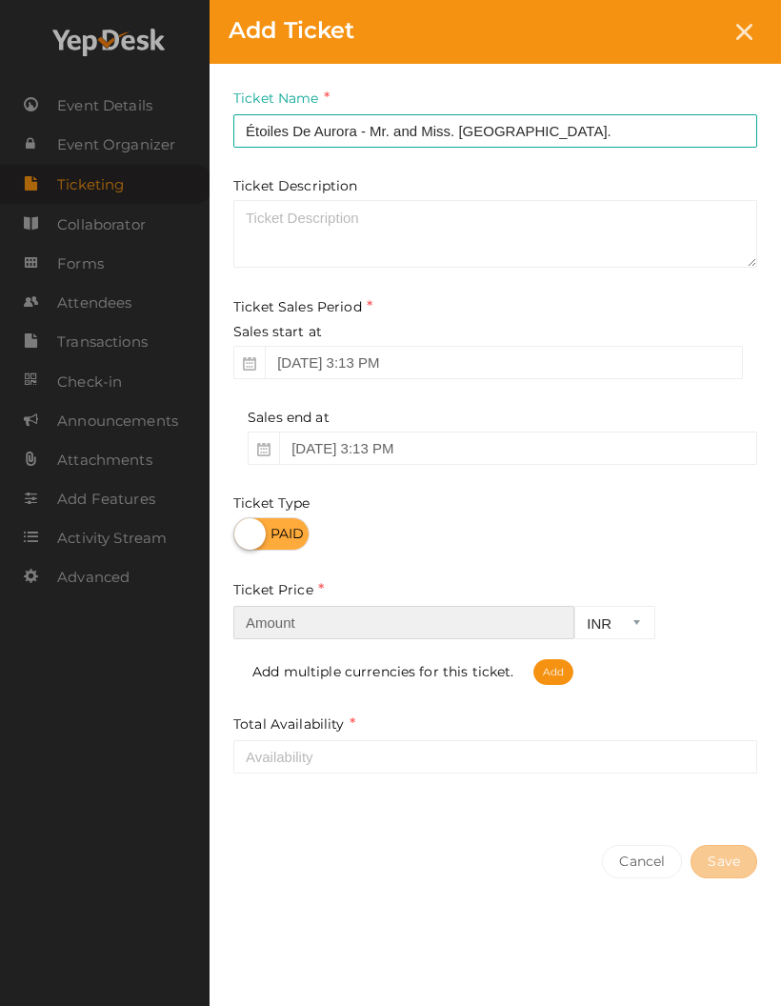
click at [375, 624] on input "number" at bounding box center [403, 622] width 341 height 33
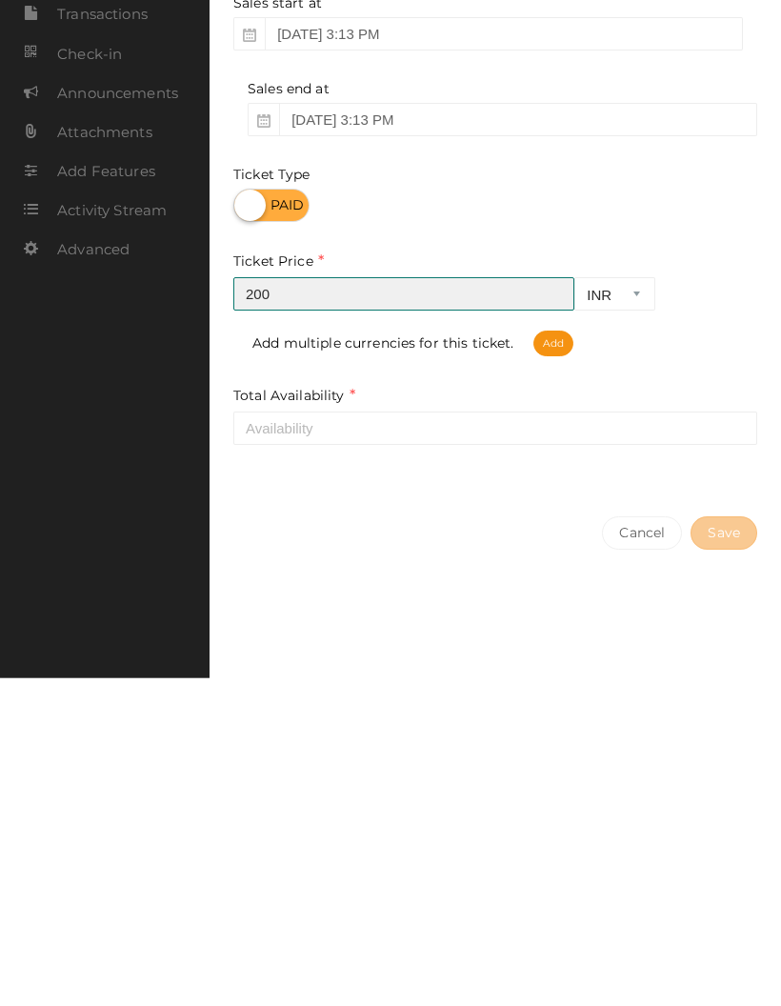
type input "200"
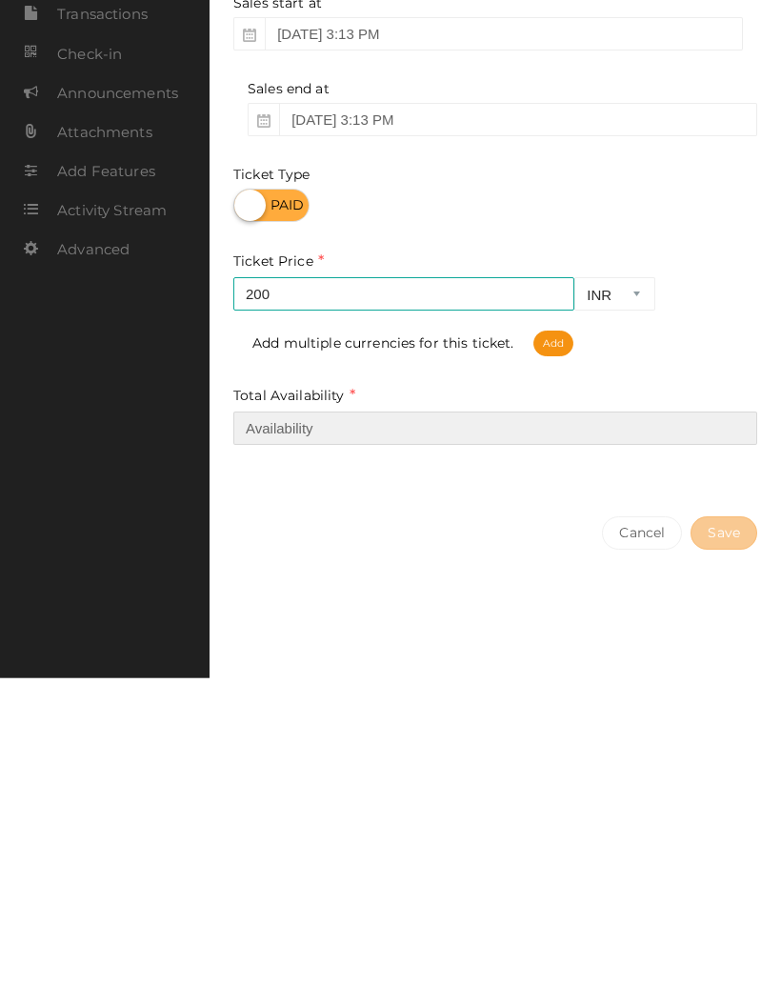
click at [482, 740] on input "number" at bounding box center [495, 756] width 524 height 33
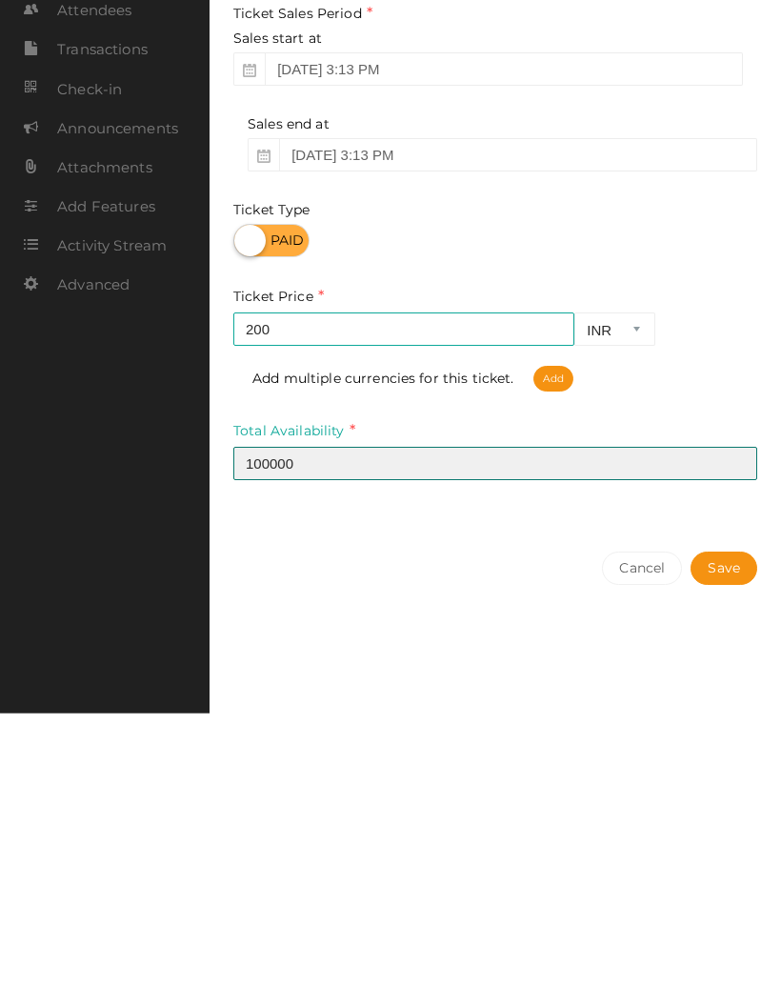
type input "100000"
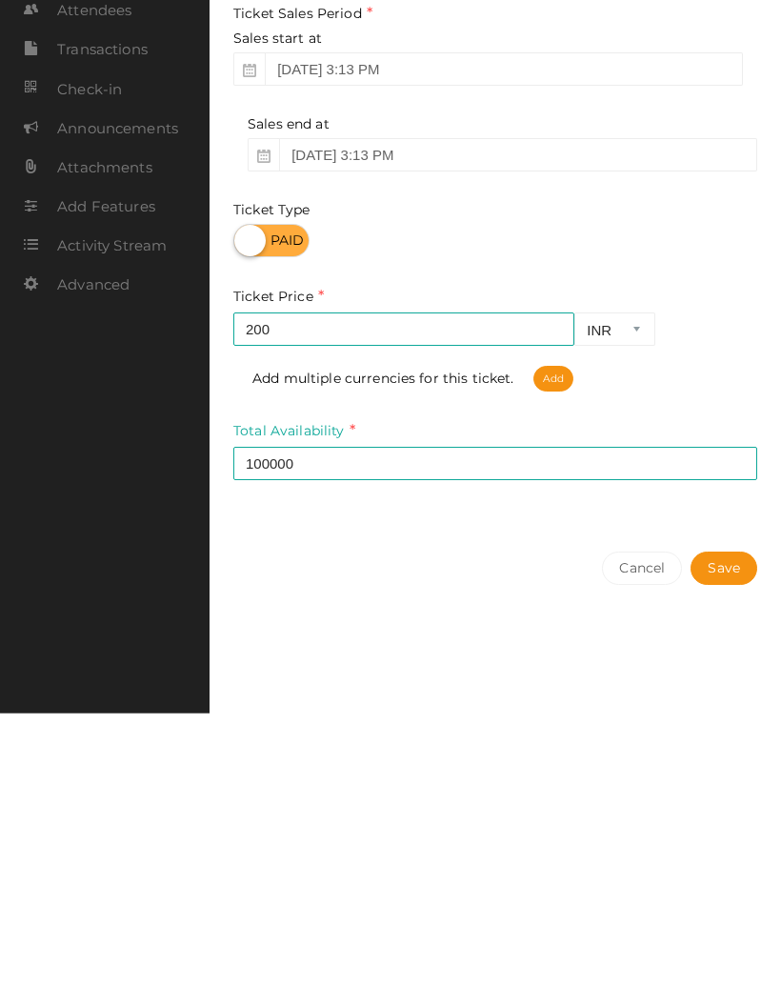
click at [722, 845] on button "Save" at bounding box center [724, 861] width 67 height 33
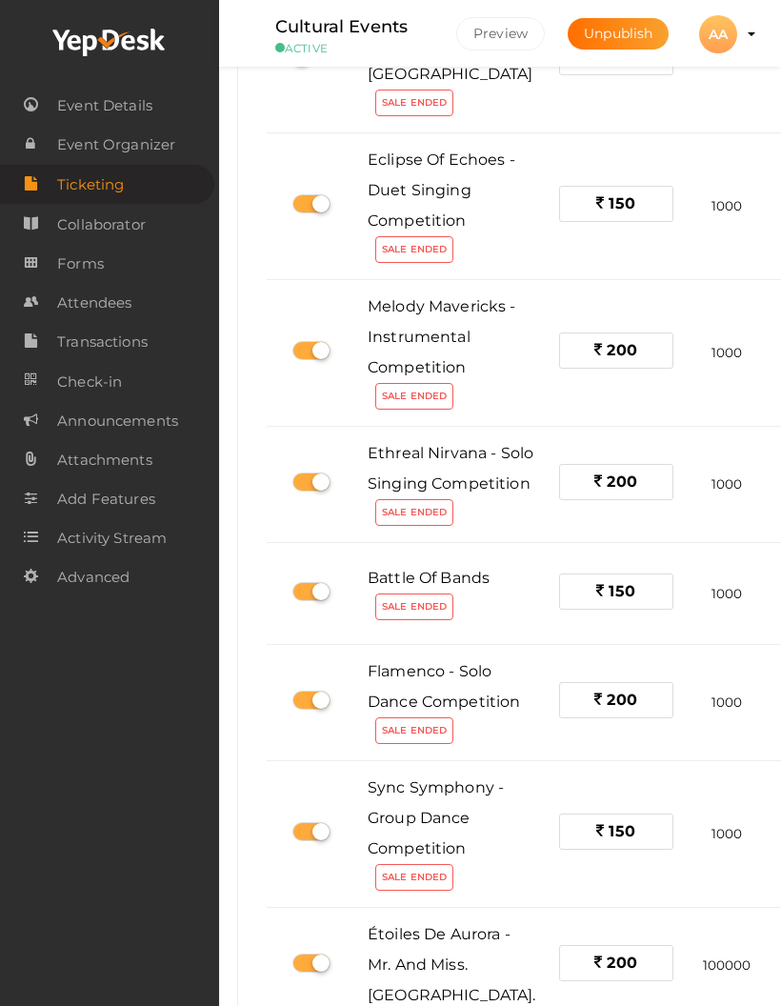
scroll to position [393, 1]
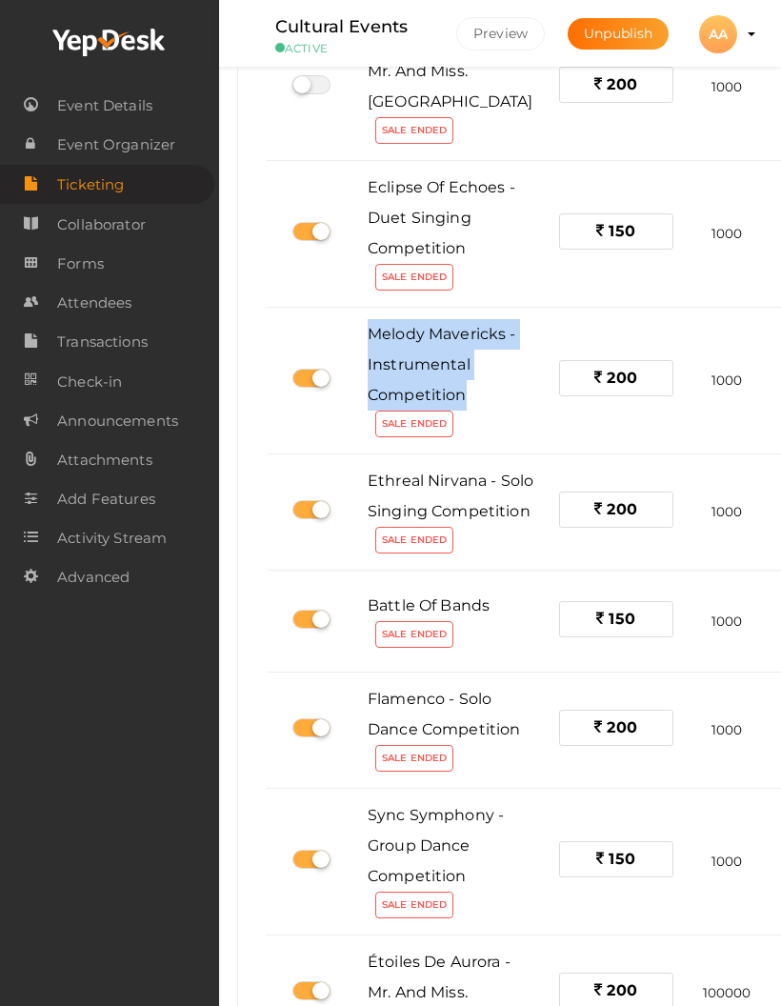
click at [313, 388] on label at bounding box center [312, 378] width 38 height 19
click at [305, 385] on input "checkbox" at bounding box center [299, 379] width 12 height 12
checkbox input "false"
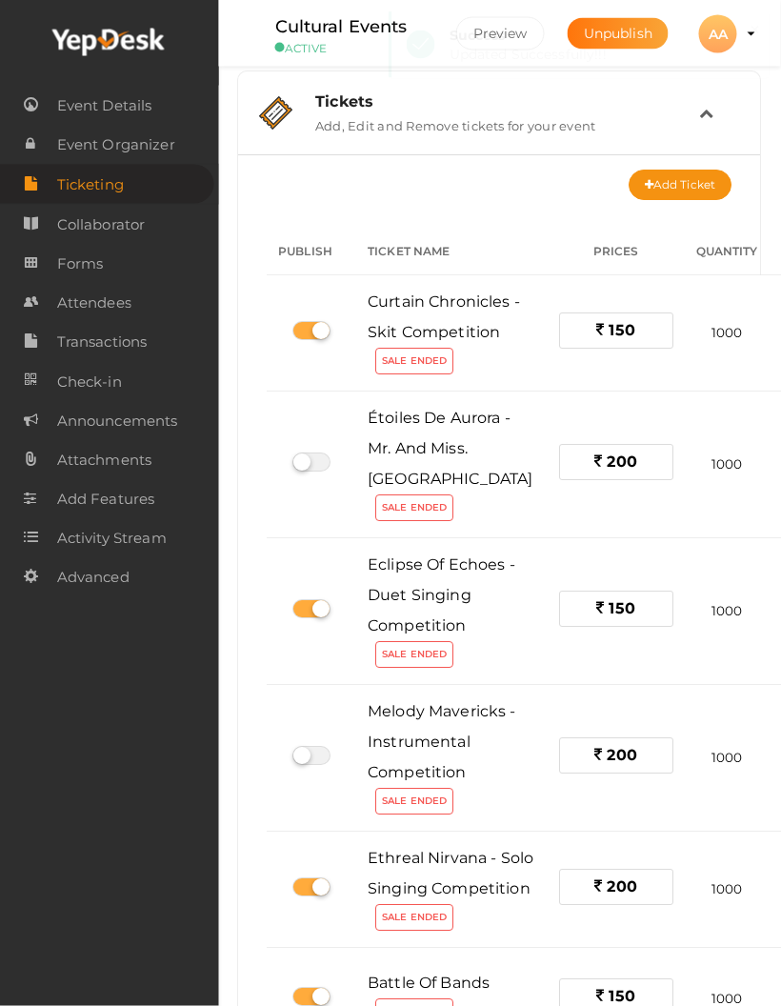
scroll to position [15, 1]
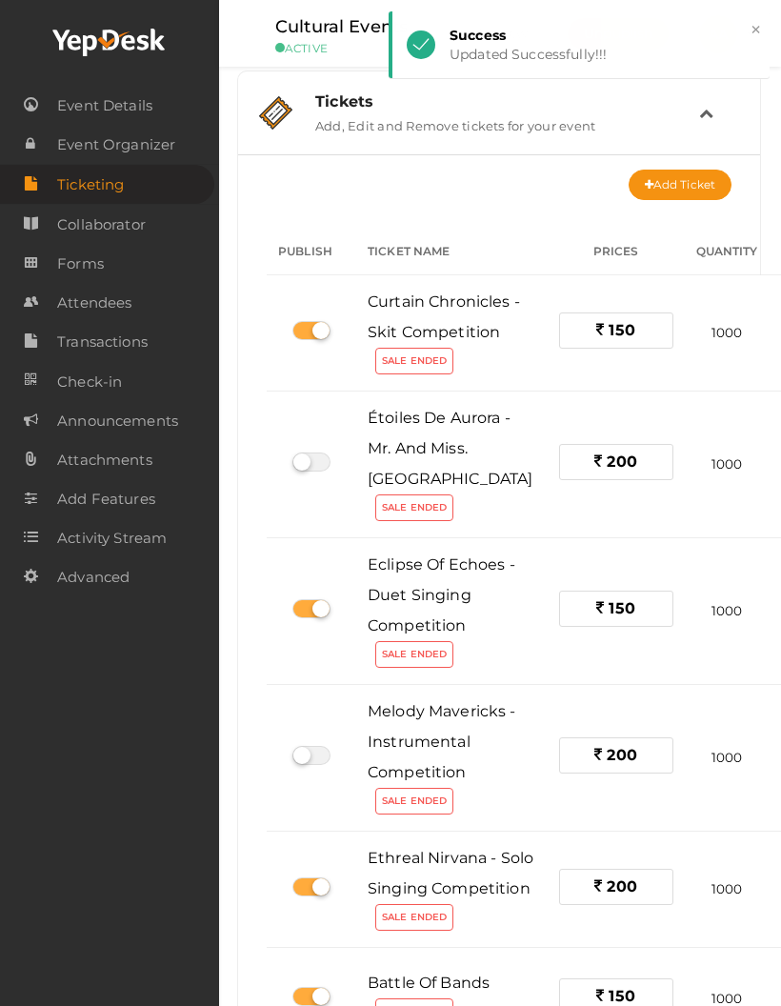
click at [672, 177] on button "Add Ticket" at bounding box center [680, 185] width 103 height 30
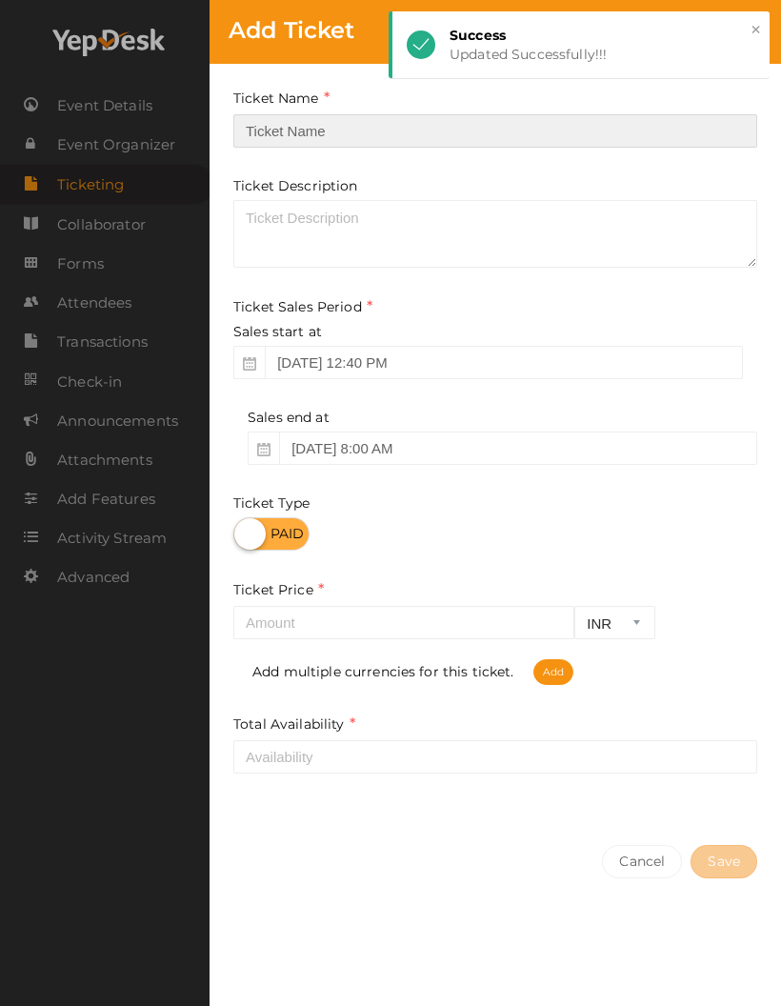
click at [380, 120] on input "text" at bounding box center [495, 130] width 524 height 33
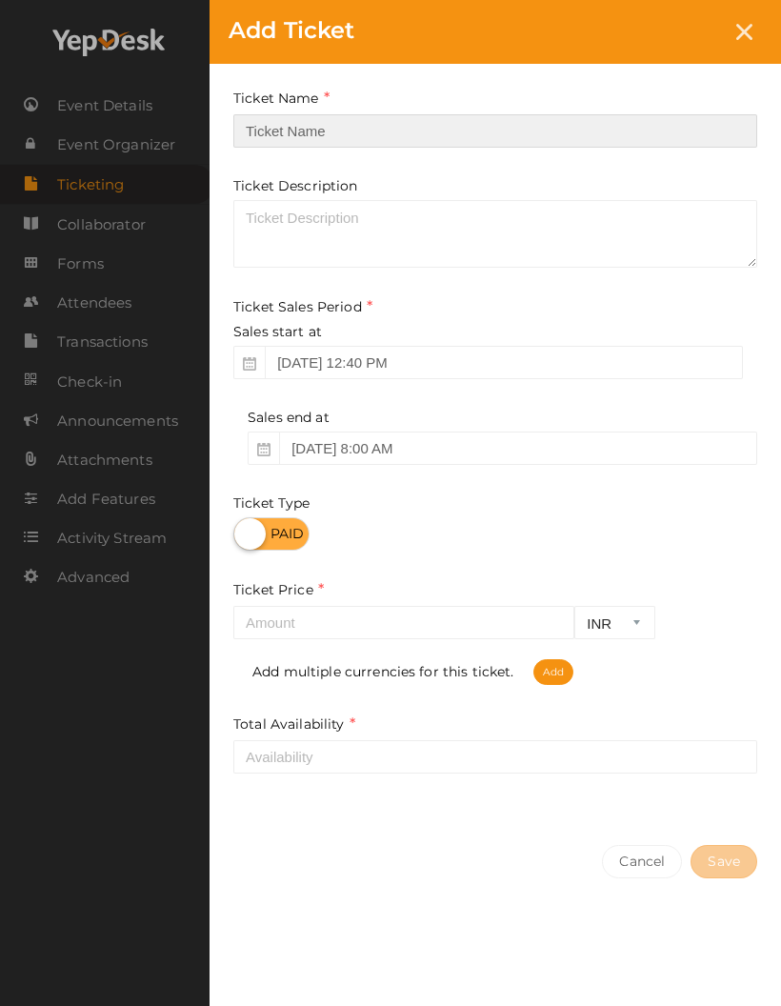
paste input "Melody Mavericks - Instrumental Competition"
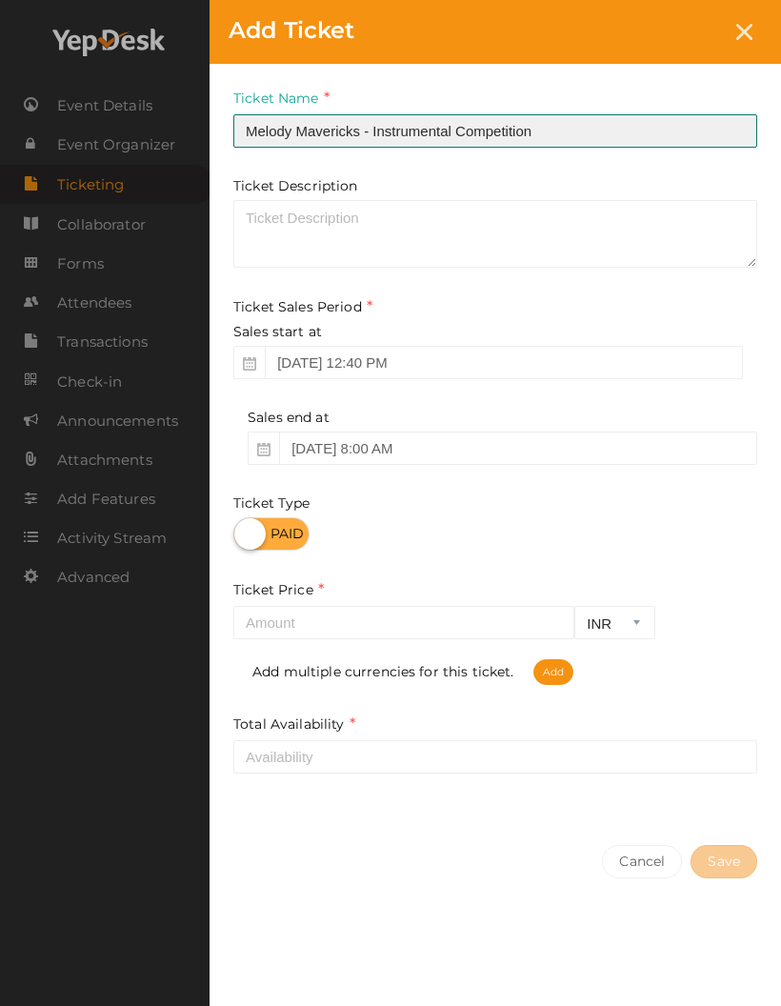
type input "Melody Mavericks - Instrumental Competition"
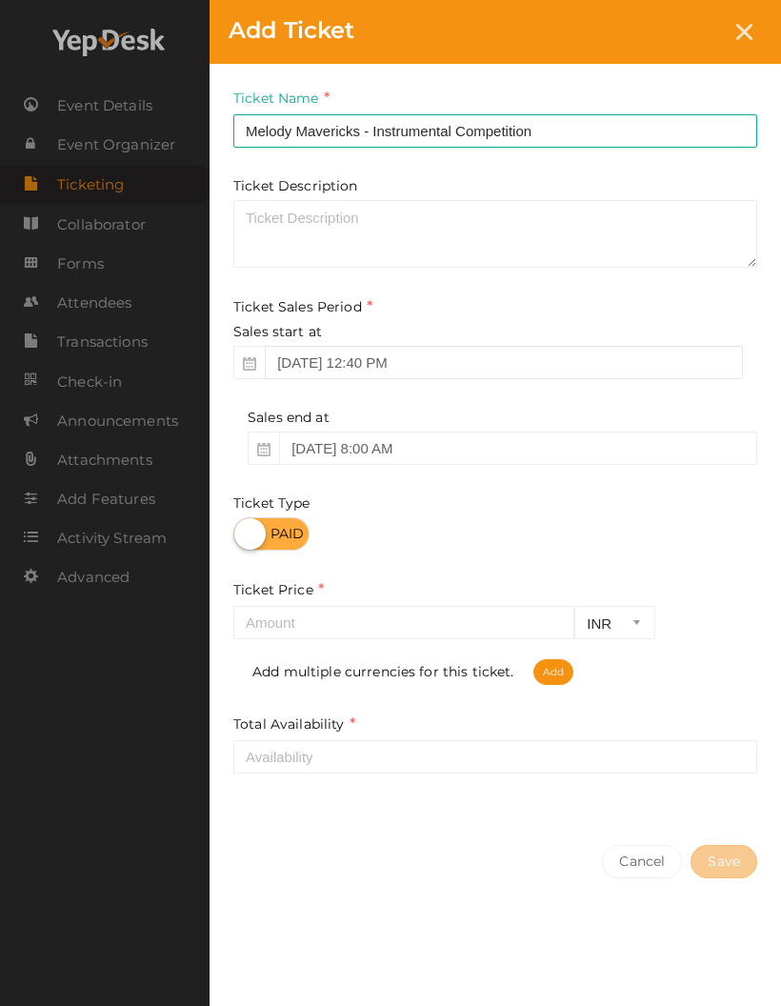
click at [301, 358] on div "Sales start at Sep 13, 2025 12:40 PM" at bounding box center [495, 350] width 524 height 57
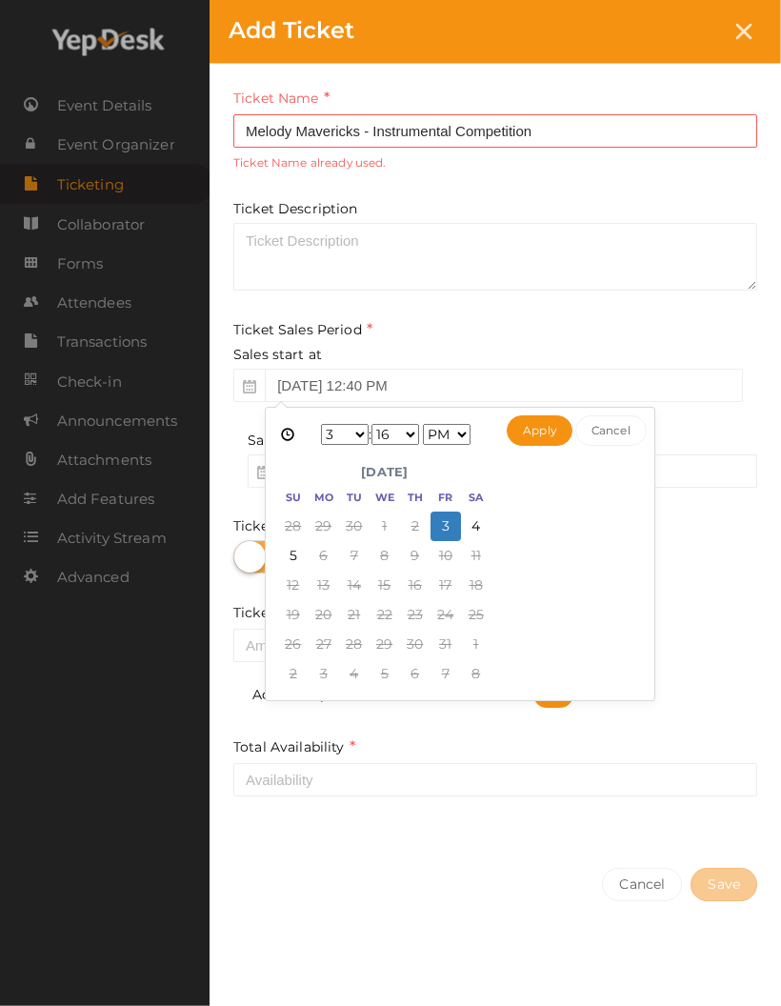
scroll to position [15, 1]
click at [537, 422] on button "Apply" at bounding box center [540, 430] width 66 height 30
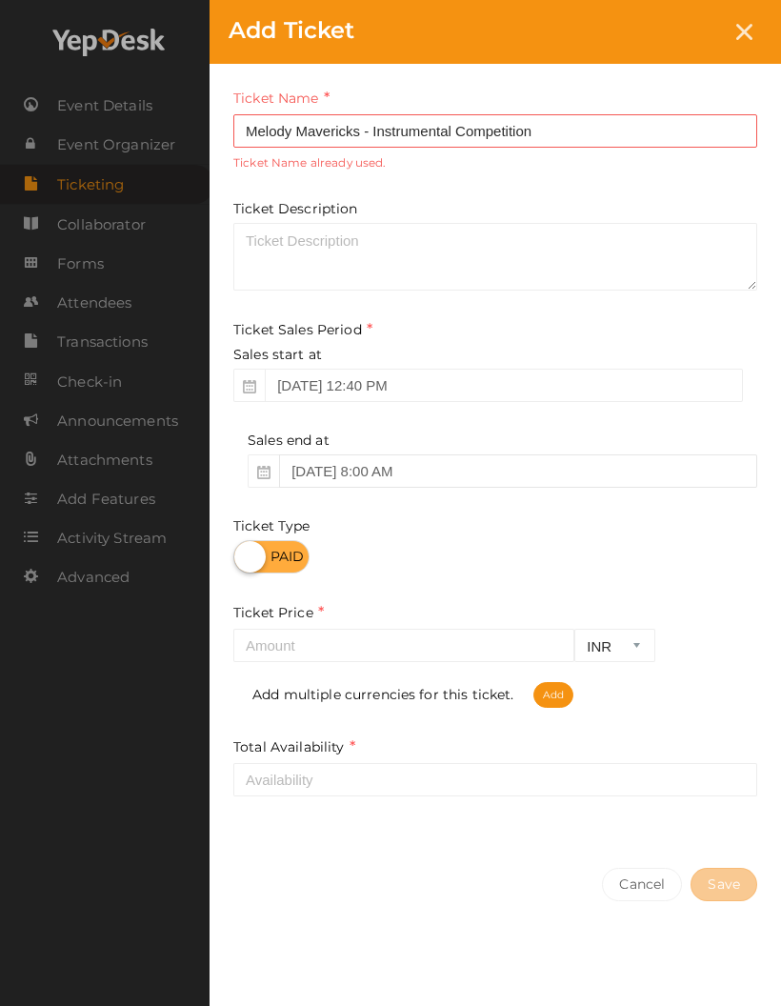
click at [310, 477] on input "Oct 03, 2025 8:00 AM" at bounding box center [518, 471] width 478 height 33
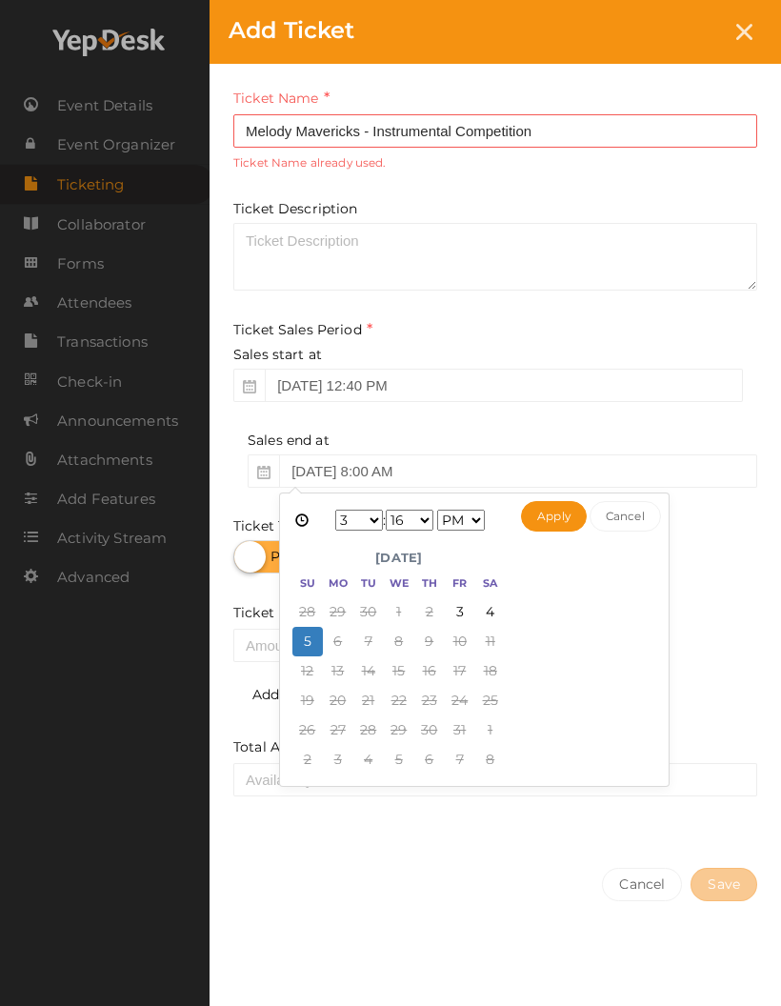
click at [548, 511] on button "Apply" at bounding box center [554, 516] width 66 height 30
type input "Oct 05, 2025 3:16 PM"
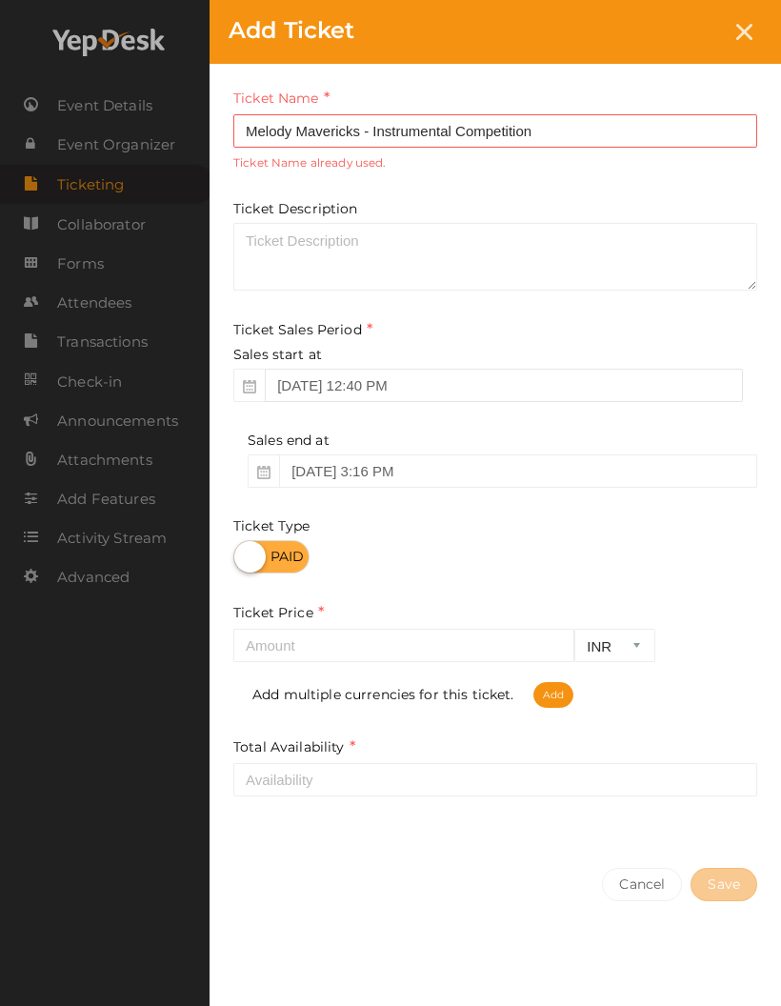
click at [312, 387] on input "Sep 13, 2025 12:40 PM" at bounding box center [504, 385] width 478 height 33
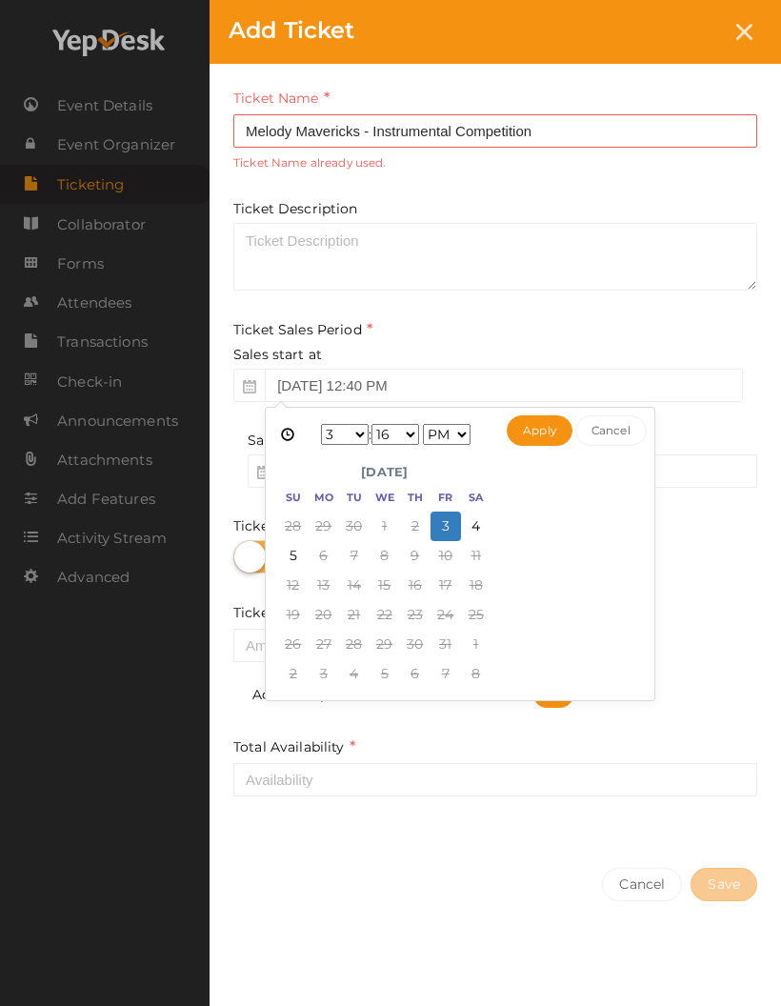
click at [537, 425] on button "Apply" at bounding box center [540, 430] width 66 height 30
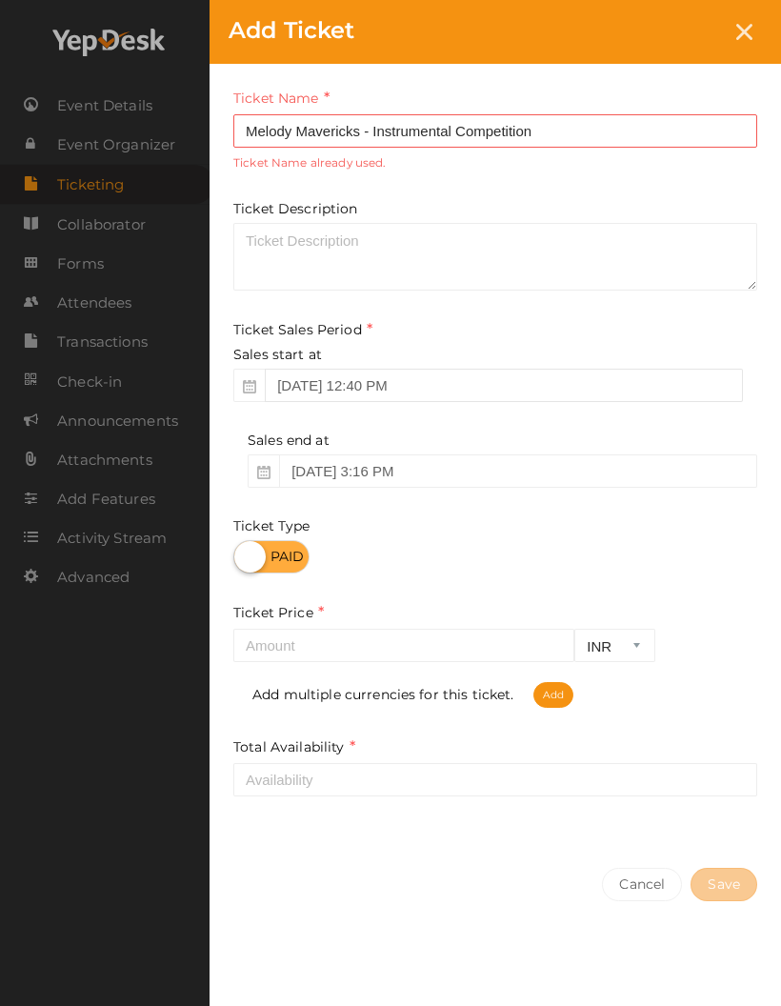
click at [287, 379] on input "Sep 13, 2025 12:40 PM" at bounding box center [504, 385] width 478 height 33
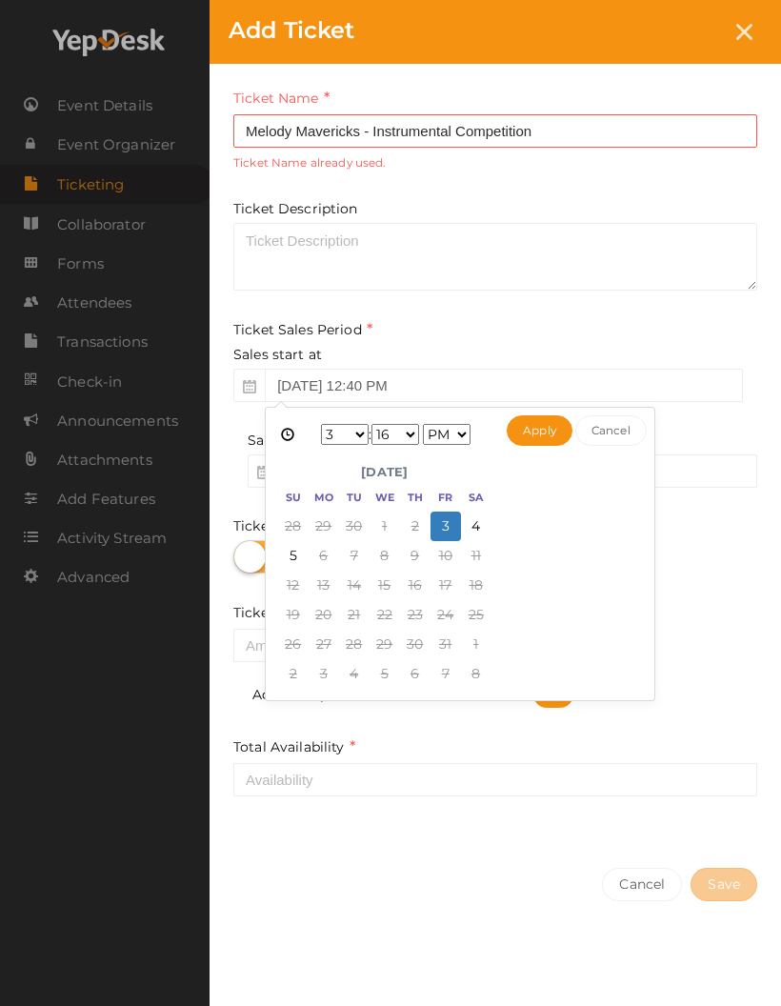
click at [542, 419] on button "Apply" at bounding box center [540, 430] width 66 height 30
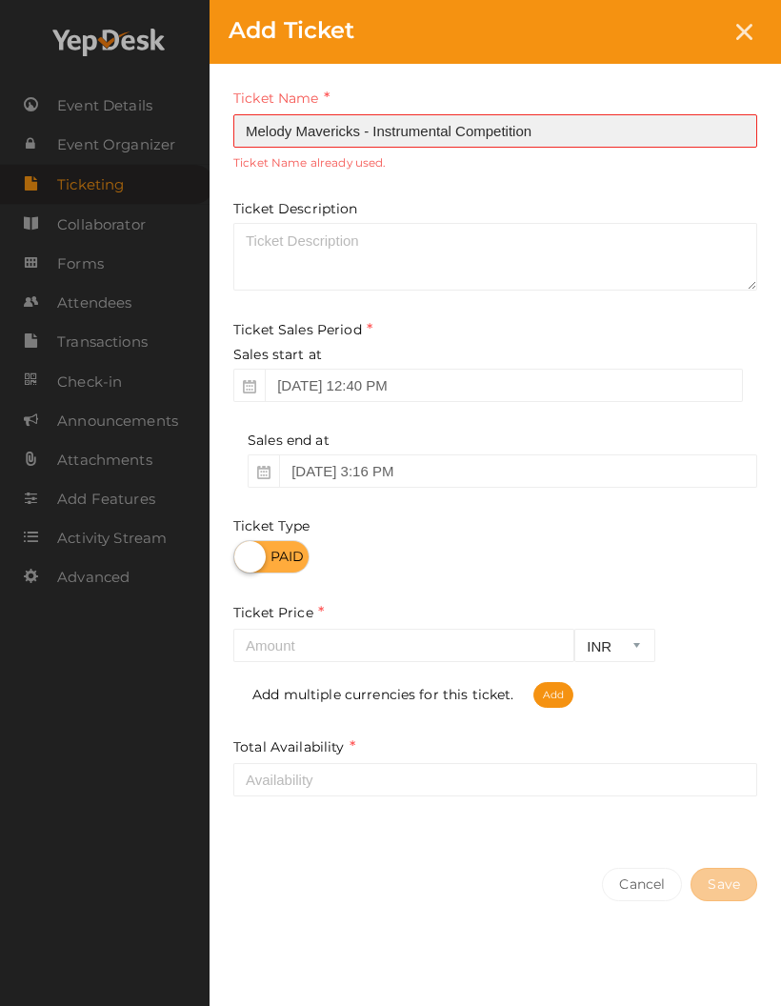
click at [551, 121] on input "Melody Mavericks - Instrumental Competition" at bounding box center [495, 130] width 524 height 33
click at [375, 126] on input "Melody Mavericks - Instrumental Competition" at bounding box center [495, 130] width 524 height 33
click at [388, 126] on input "Melody Mavericks - Instrumental Competition" at bounding box center [495, 130] width 524 height 33
click at [389, 125] on input "Melody Mavericks - Instrumental Competition" at bounding box center [495, 130] width 524 height 33
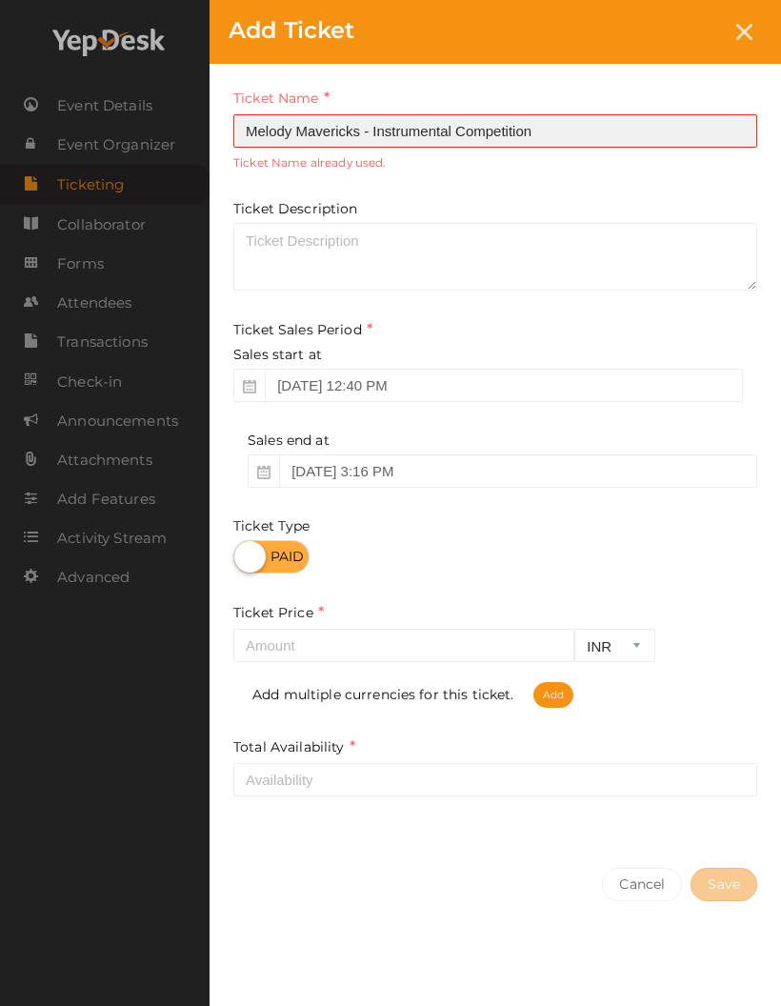
scroll to position [14, 49]
click at [376, 127] on input "Melody Mavericks - Instrumental competition" at bounding box center [495, 130] width 524 height 33
click at [592, 114] on input "Melody Mavericks - instrumental competition" at bounding box center [495, 130] width 524 height 33
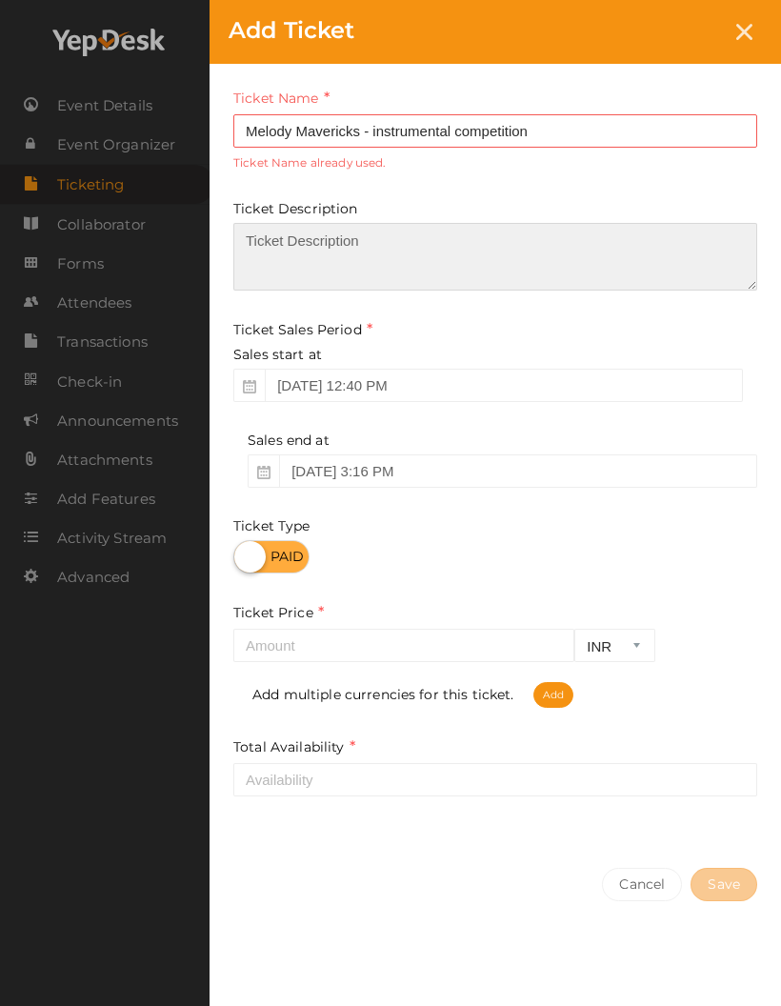
click at [544, 249] on textarea at bounding box center [495, 257] width 524 height 68
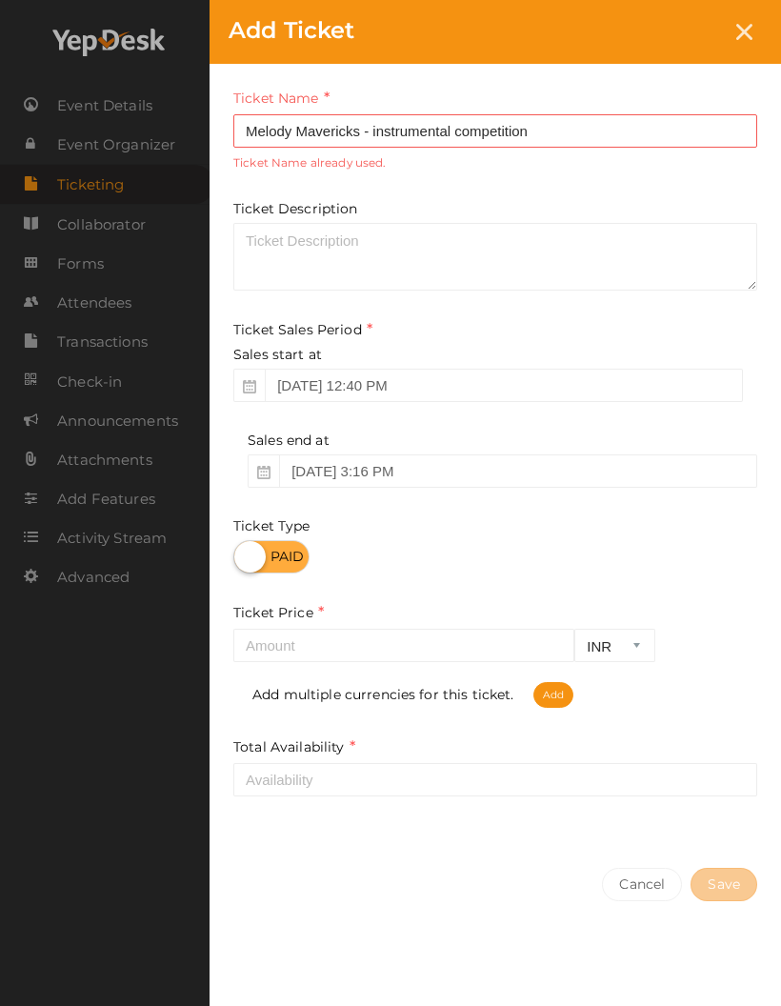
click at [566, 126] on input "Melody Mavericks - instrumental competition" at bounding box center [495, 130] width 524 height 33
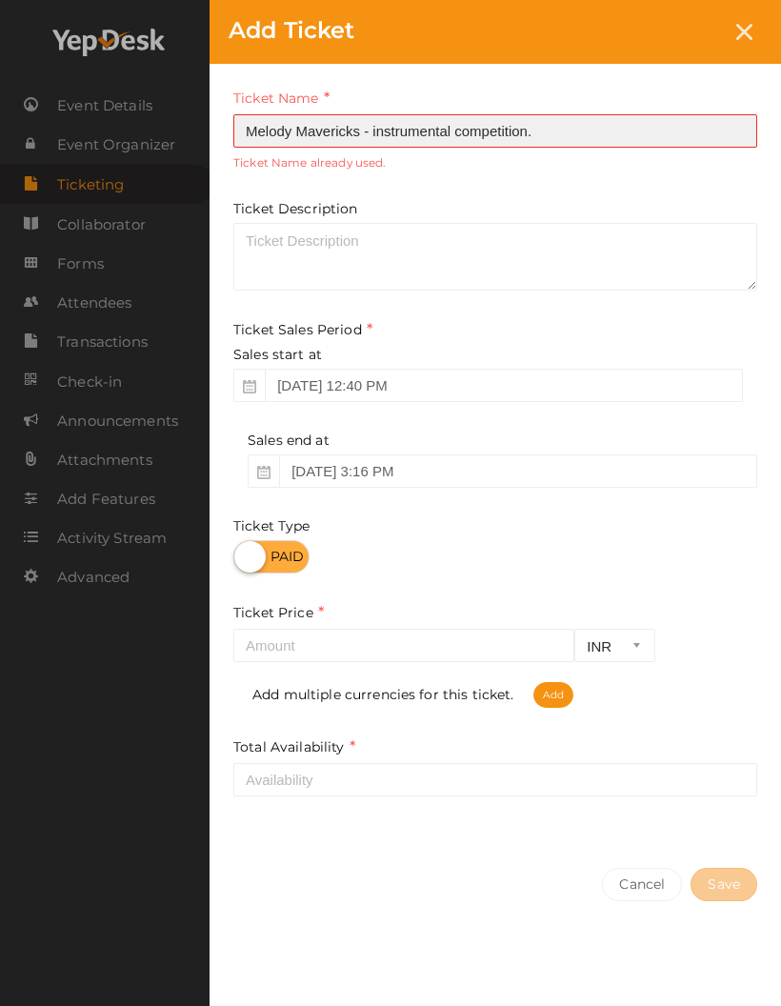
click at [308, 126] on input "Melody Mavericks - instrumental competition." at bounding box center [495, 130] width 524 height 33
type input "Melody mavericks - instrumental competition."
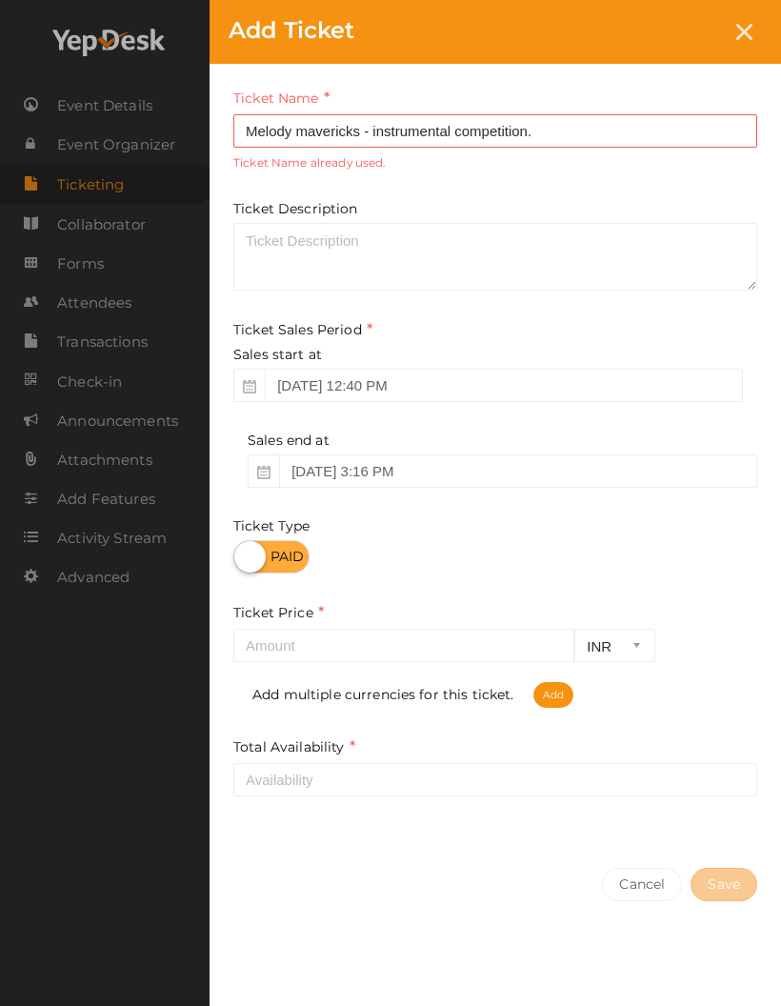
click at [612, 98] on div "Ticket Name Melody mavericks - instrumental competition. Required. Ticket Name …" at bounding box center [495, 129] width 524 height 83
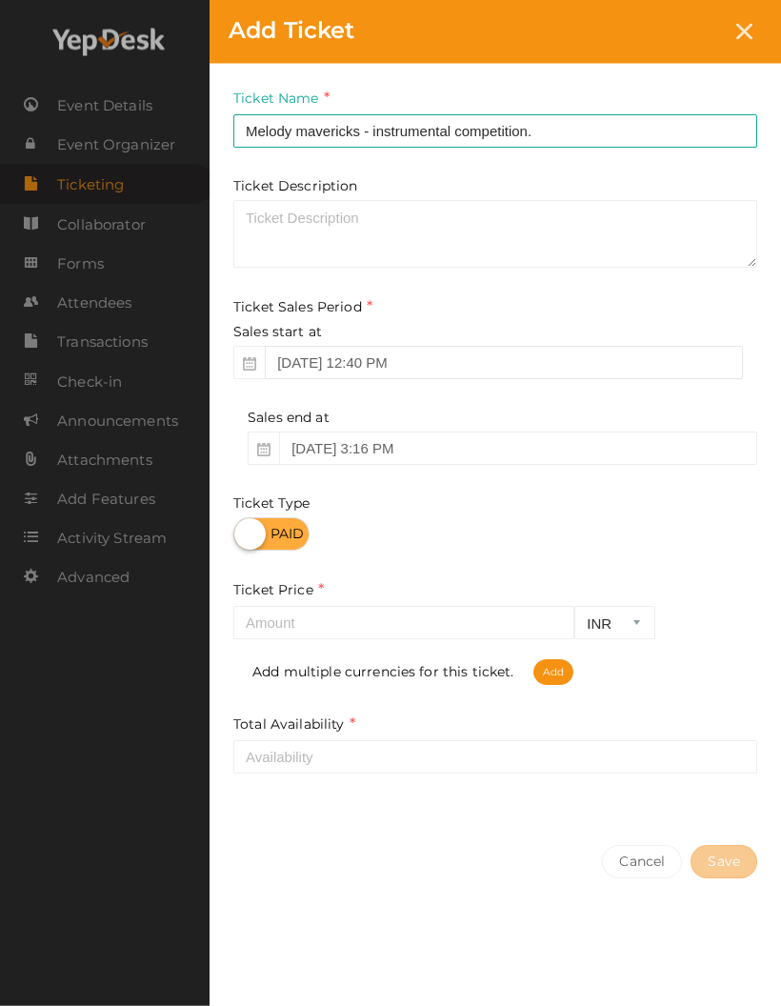
click at [299, 374] on input "Sep 13, 2025 12:40 PM" at bounding box center [504, 362] width 478 height 33
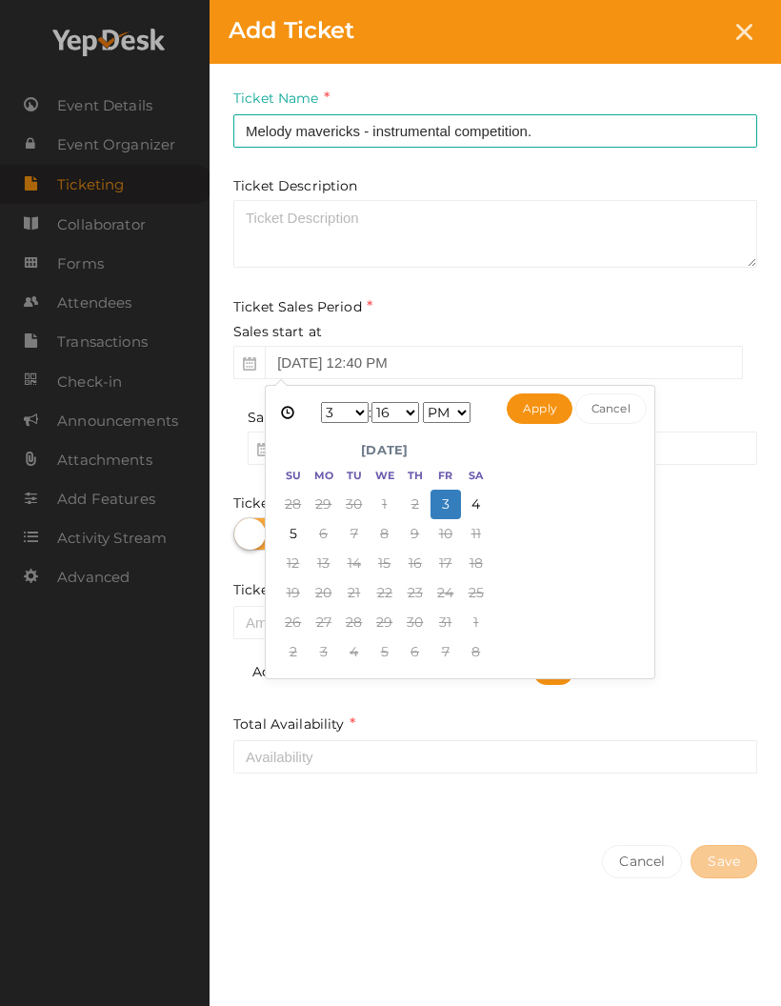
click at [539, 412] on button "Apply" at bounding box center [540, 409] width 66 height 30
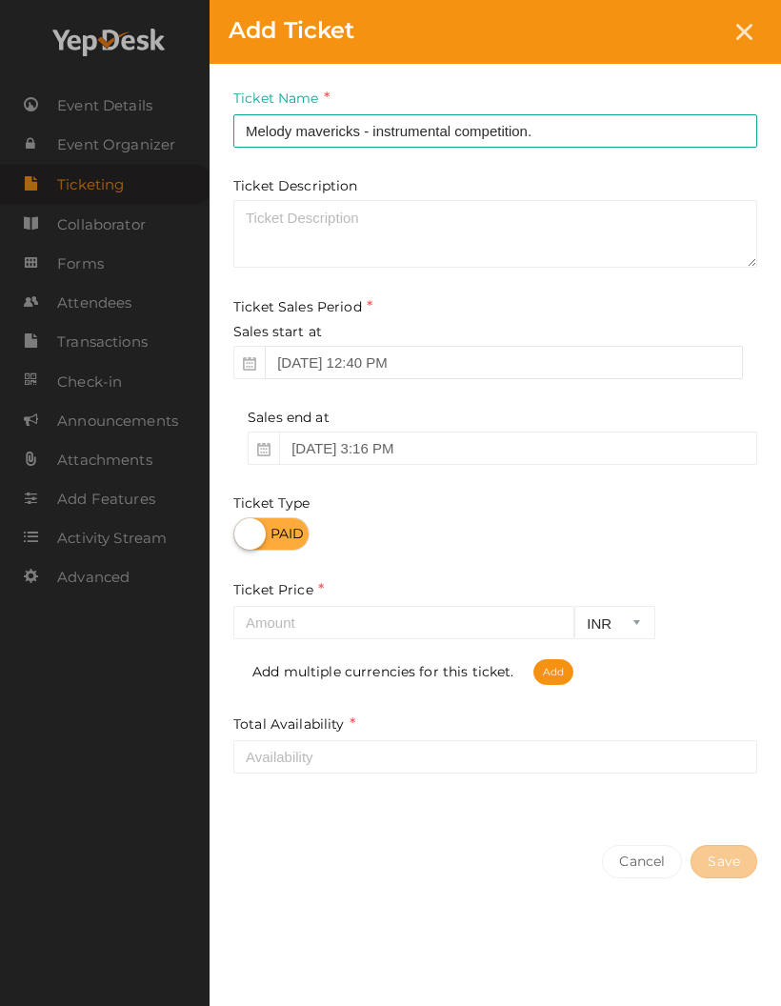
click at [321, 356] on input "Sep 13, 2025 12:40 PM" at bounding box center [504, 362] width 478 height 33
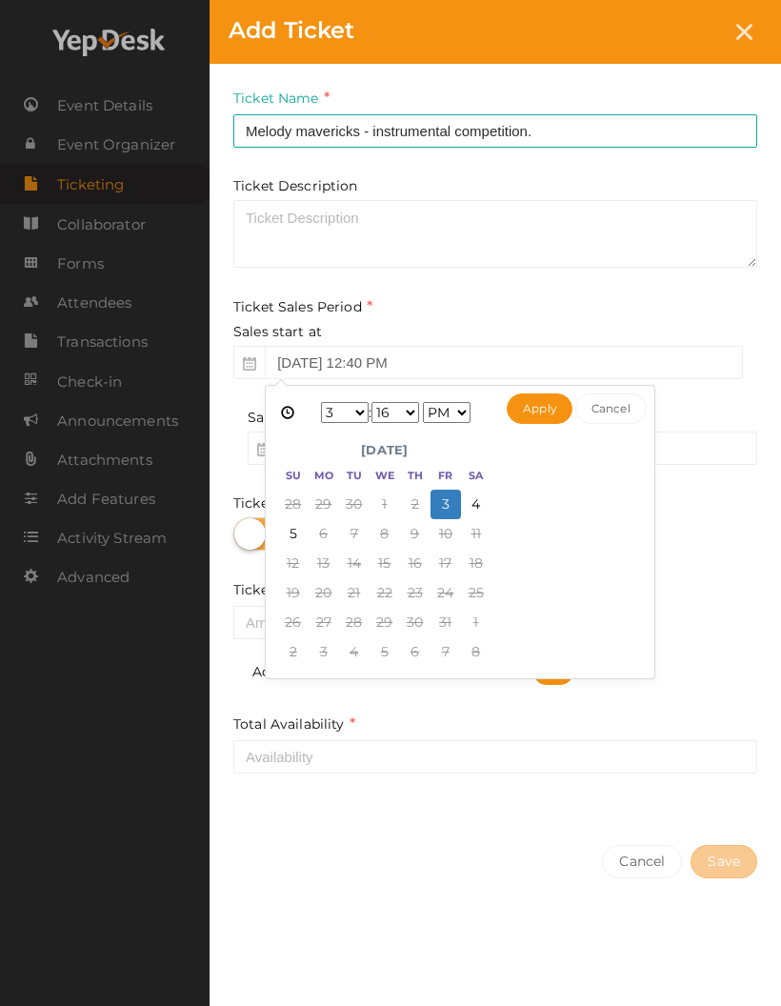
click at [533, 401] on button "Apply" at bounding box center [540, 409] width 66 height 30
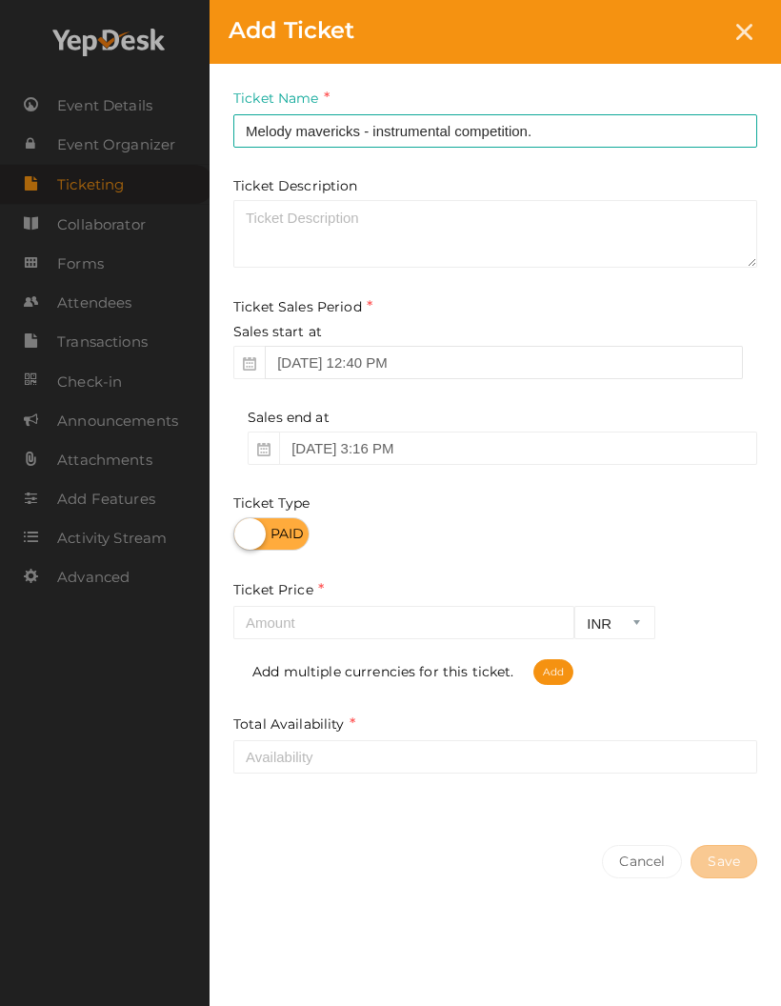
click at [305, 356] on input "Sep 13, 2025 12:40 PM" at bounding box center [504, 362] width 478 height 33
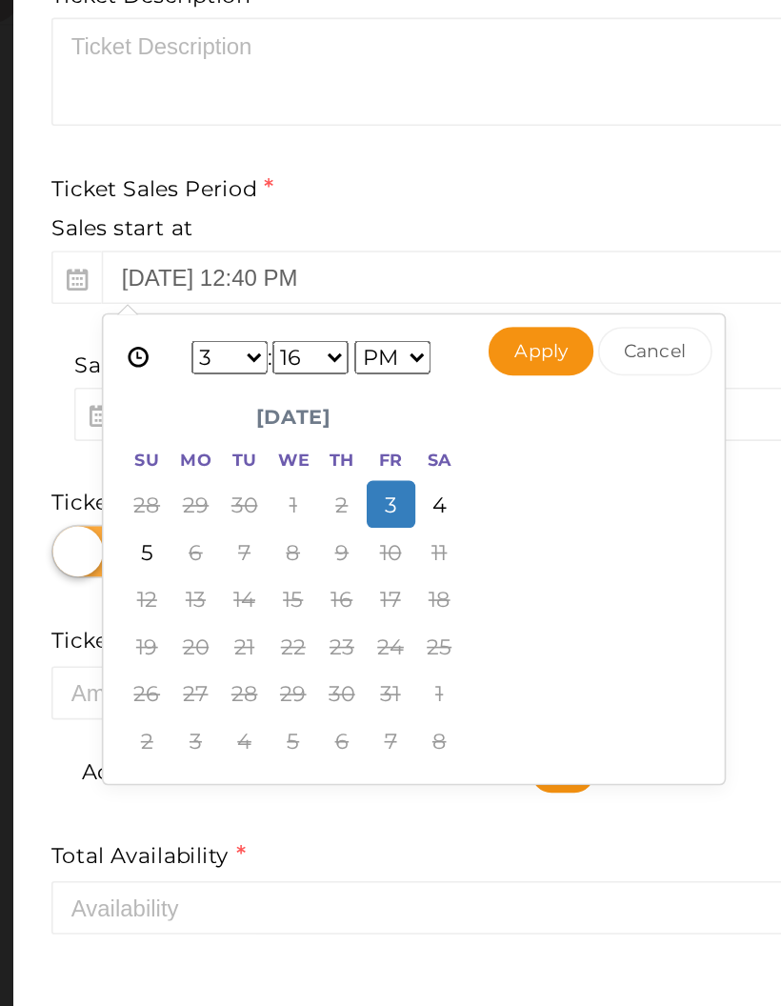
scroll to position [73, 49]
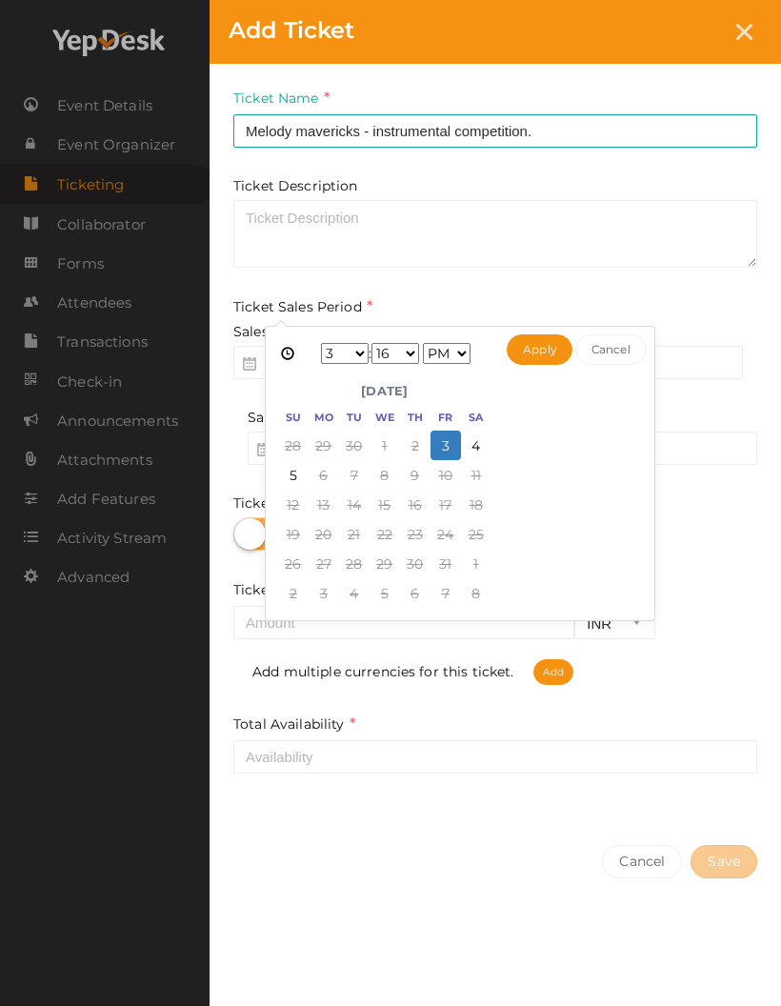
click at [532, 347] on button "Apply" at bounding box center [540, 349] width 66 height 30
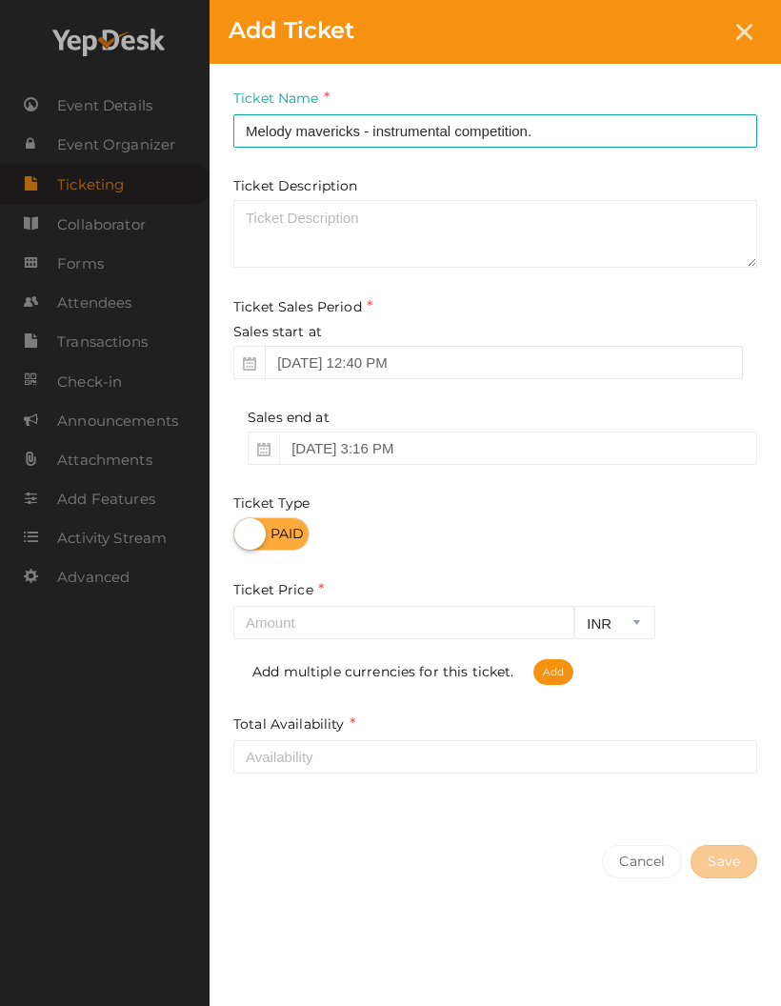
click at [294, 359] on input "Sep 13, 2025 12:40 PM" at bounding box center [504, 362] width 478 height 33
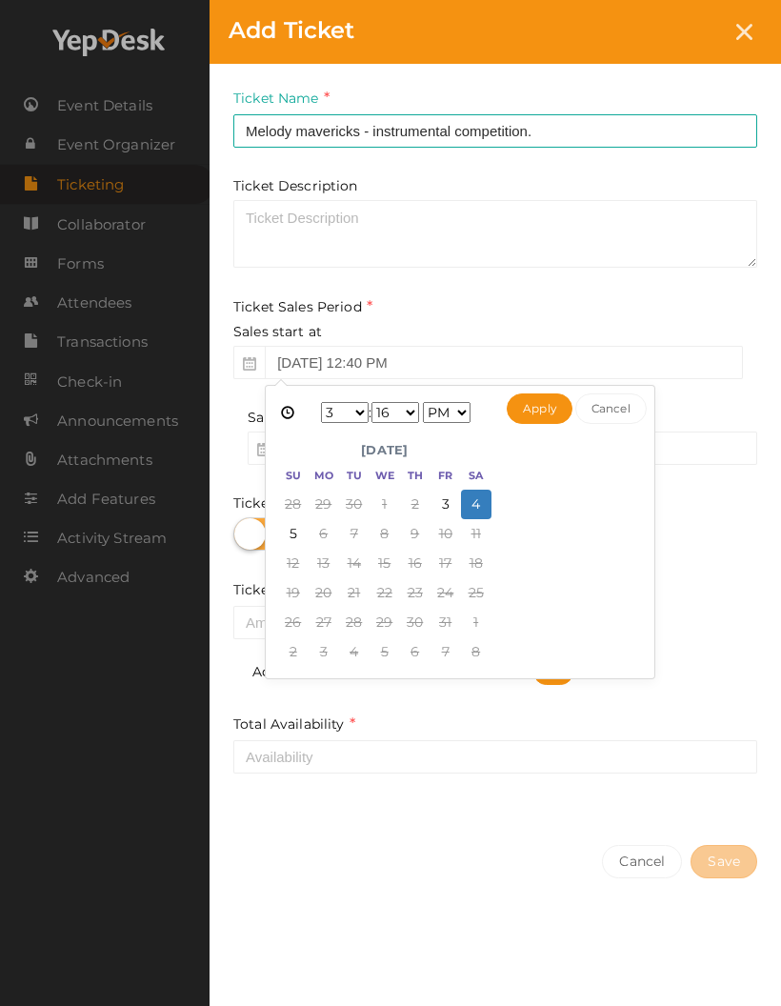
click at [531, 402] on button "Apply" at bounding box center [540, 409] width 66 height 30
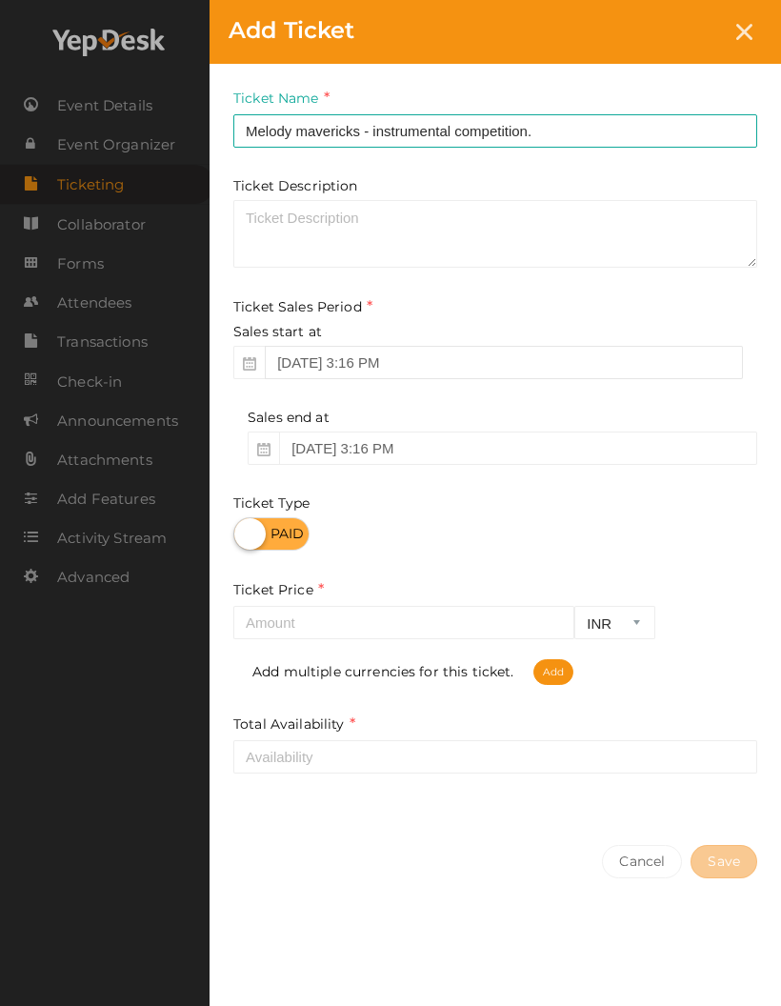
click at [309, 357] on input "Oct 04, 2025 3:16 PM" at bounding box center [504, 362] width 478 height 33
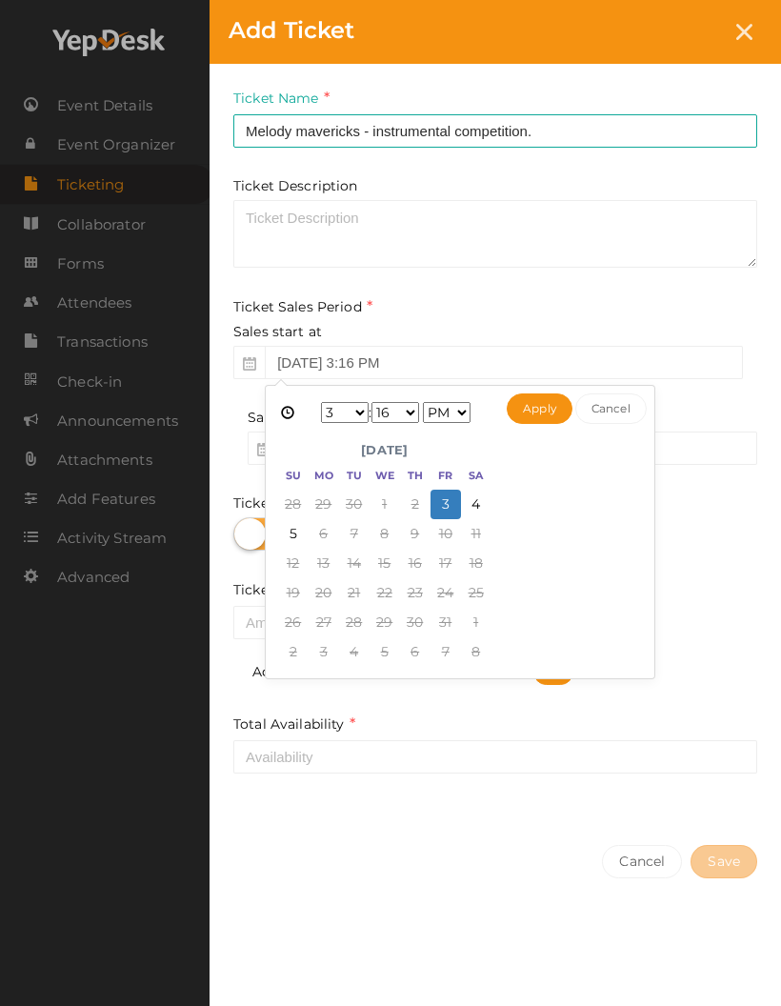
click at [552, 400] on button "Apply" at bounding box center [540, 409] width 66 height 30
type input "Oct 03, 2025 3:16 PM"
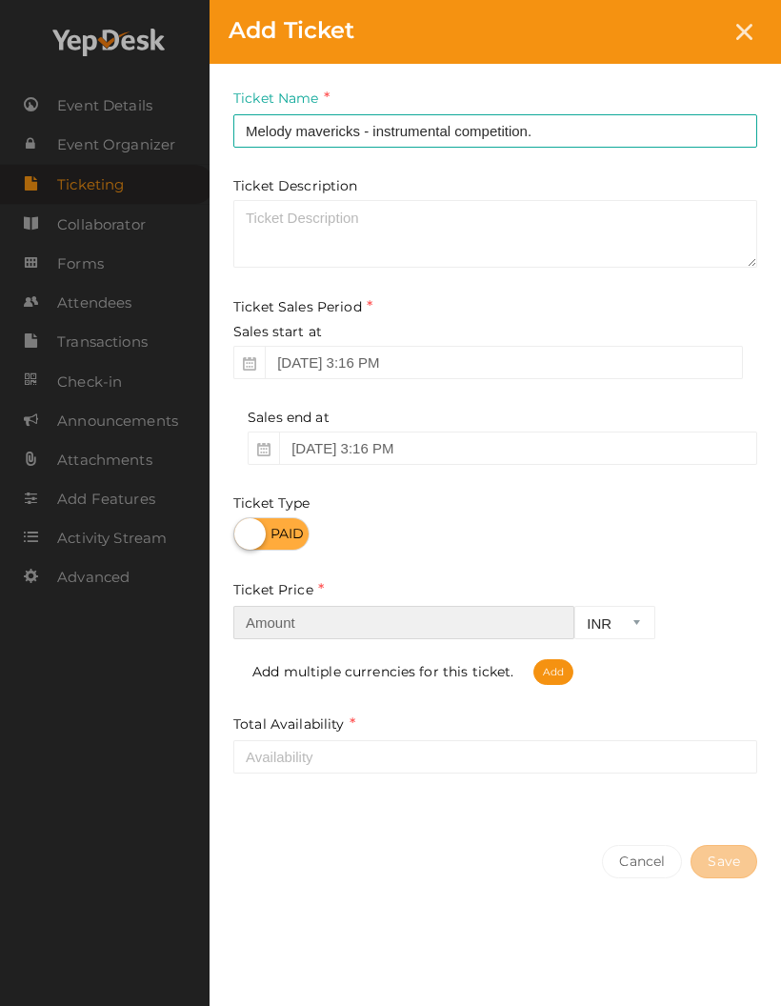
click at [423, 619] on input "number" at bounding box center [403, 622] width 341 height 33
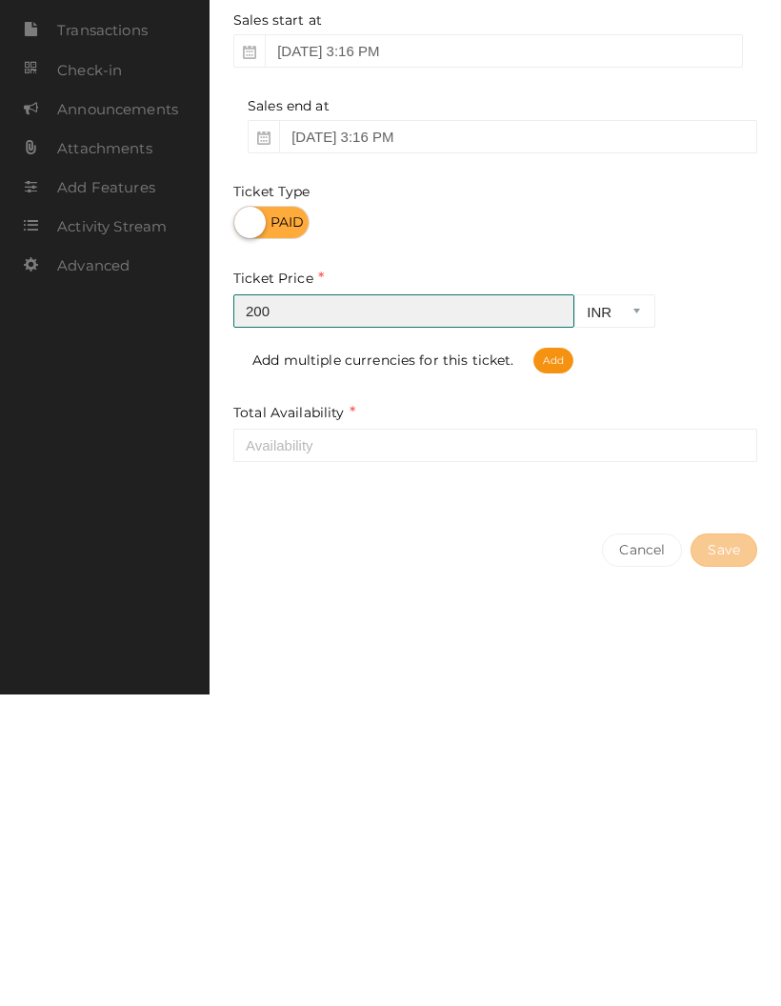
type input "200"
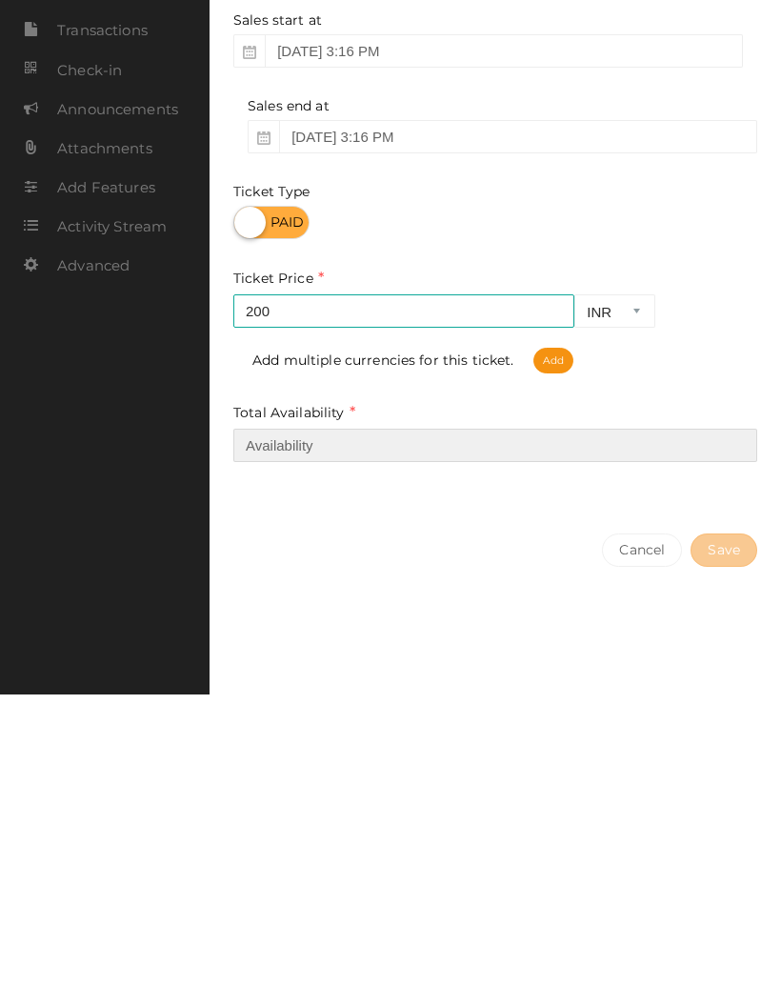
click at [338, 740] on input "number" at bounding box center [495, 756] width 524 height 33
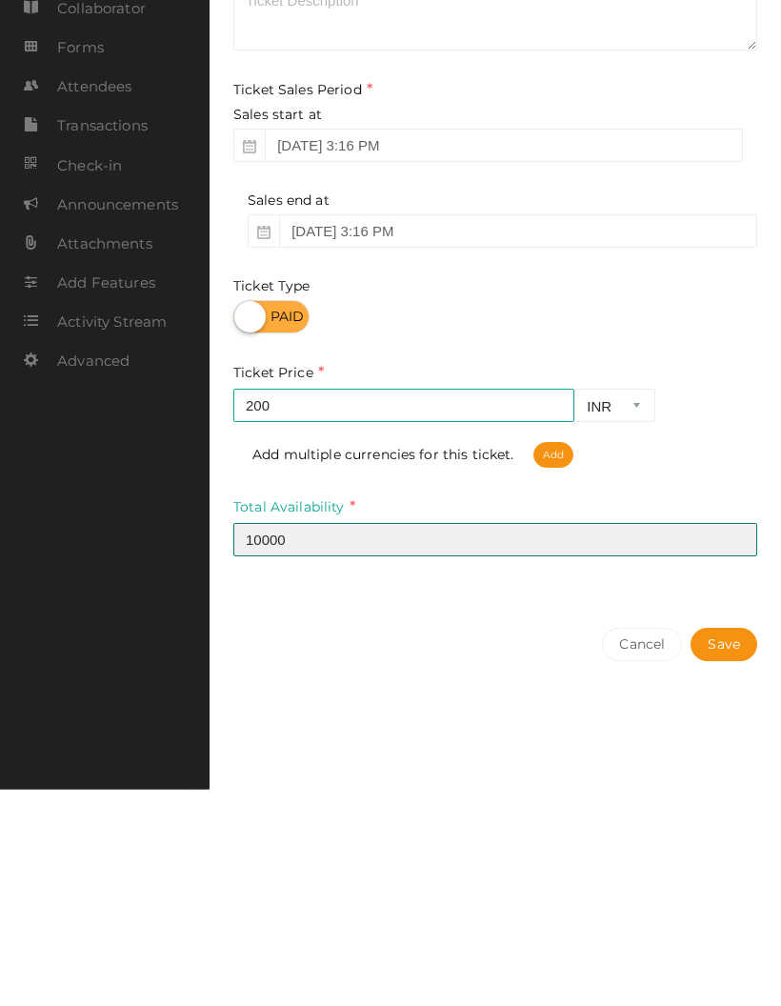
scroll to position [71, 25]
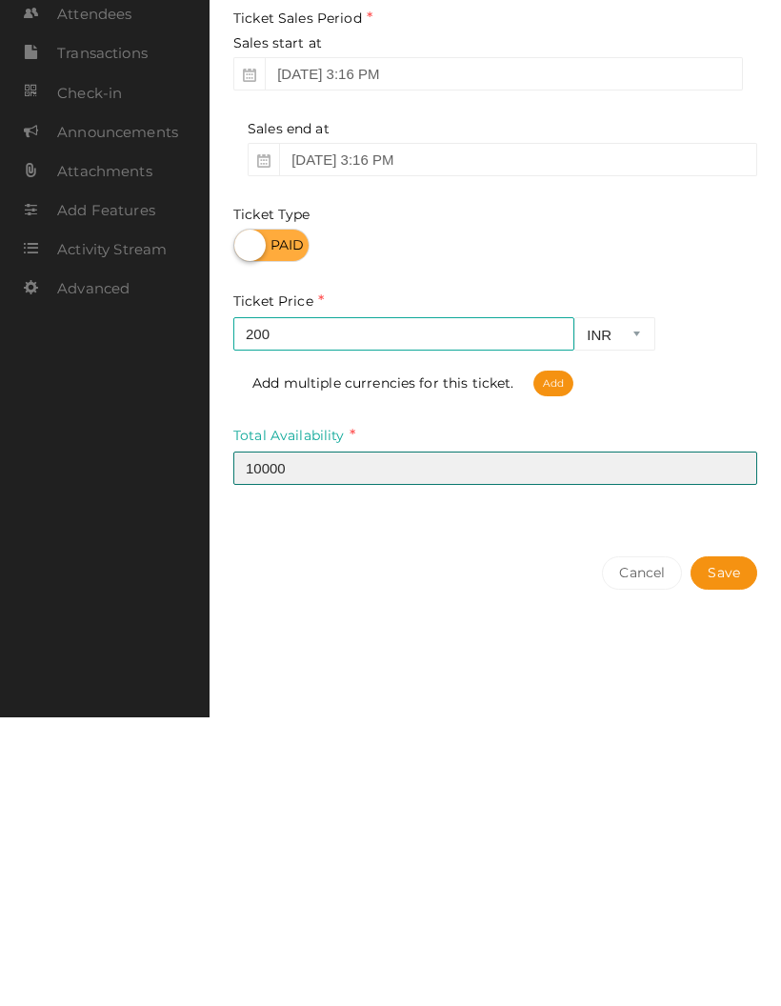
type input "10000"
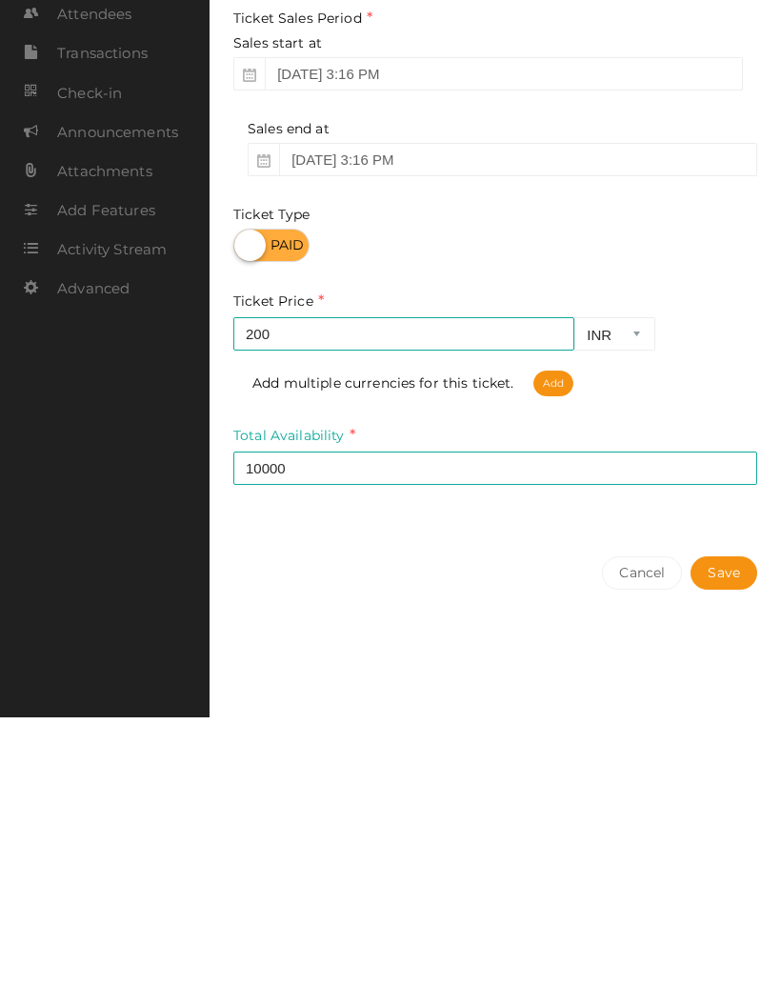
click at [719, 845] on button "Save" at bounding box center [724, 861] width 67 height 33
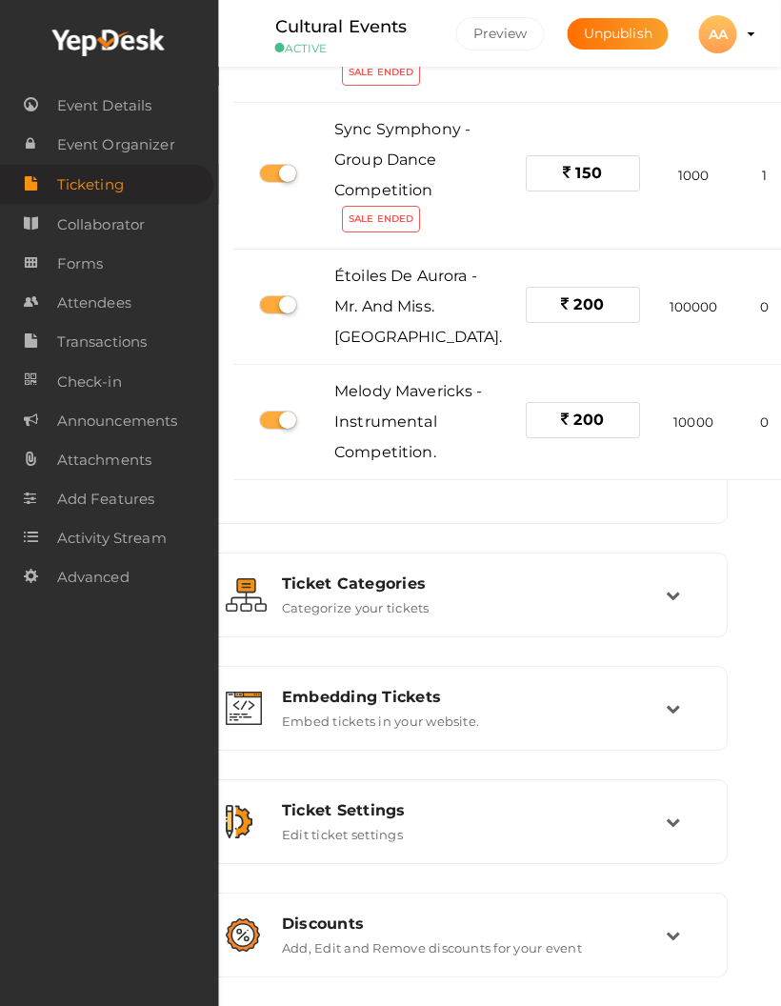
scroll to position [1249, 34]
